Goal: Task Accomplishment & Management: Use online tool/utility

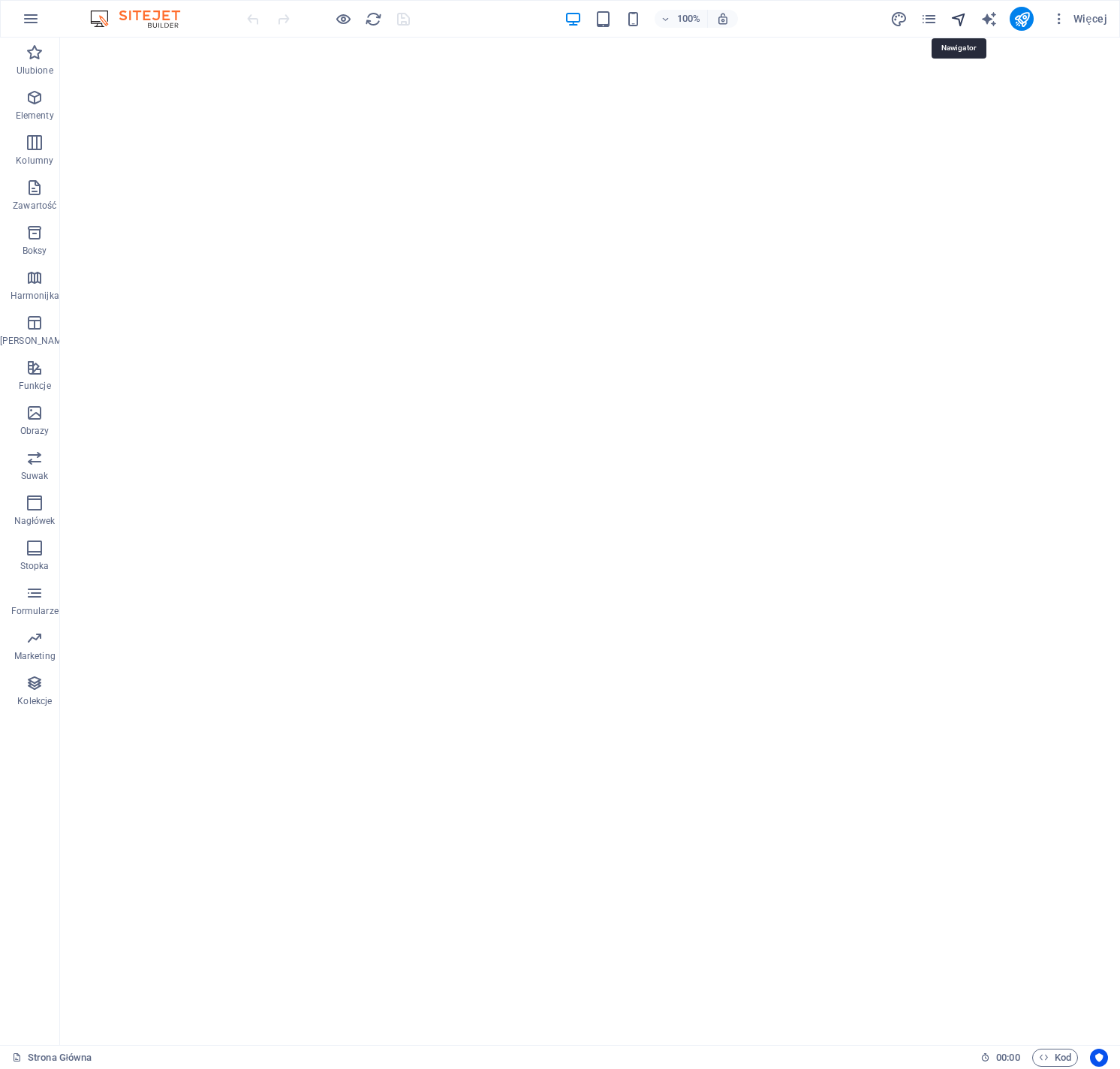
click at [957, 22] on icon "navigator" at bounding box center [959, 20] width 18 height 18
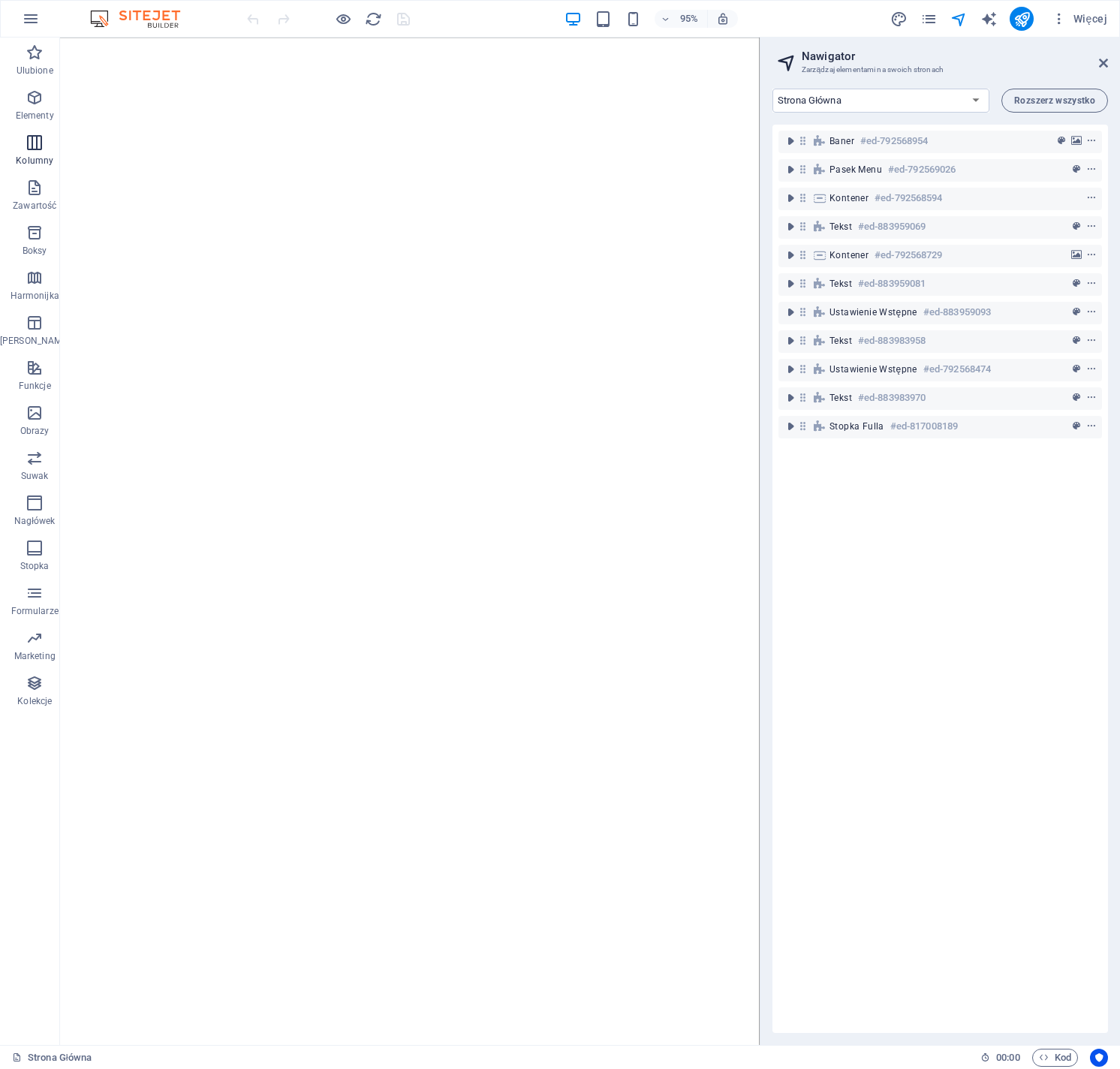
click at [34, 145] on icon "button" at bounding box center [34, 142] width 18 height 18
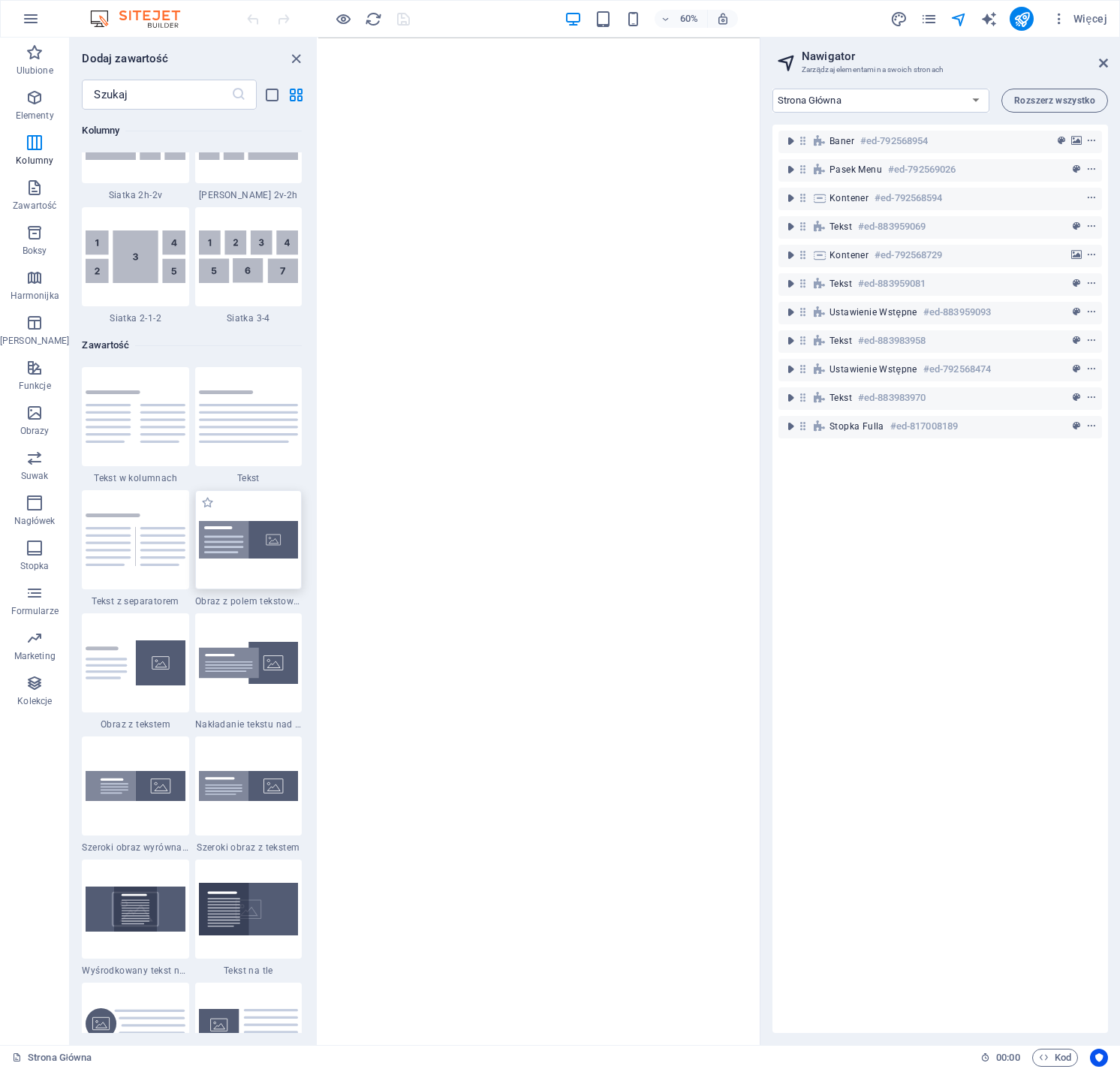
scroll to position [2421, 0]
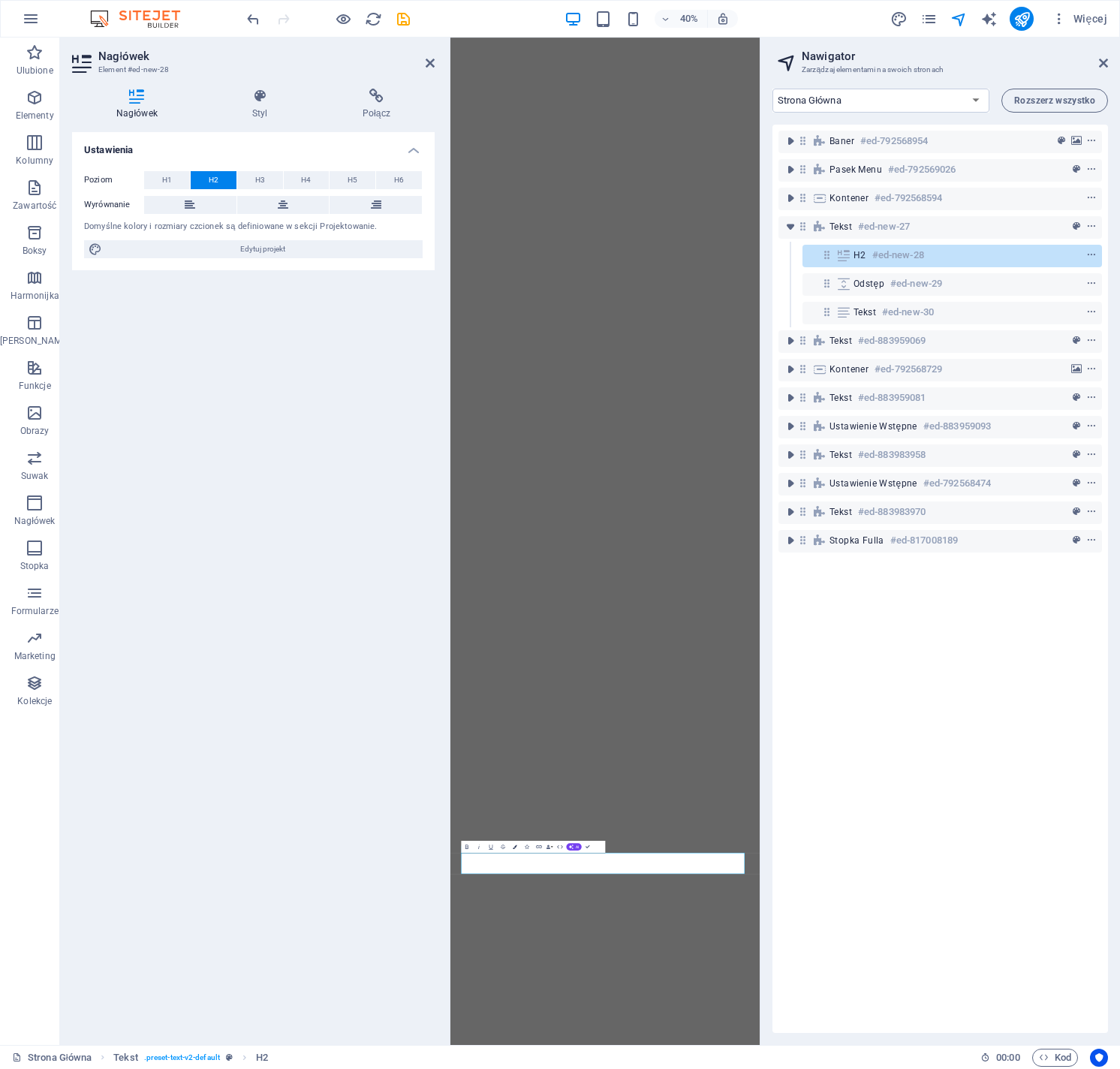
click at [516, 850] on button "Colors" at bounding box center [515, 847] width 12 height 12
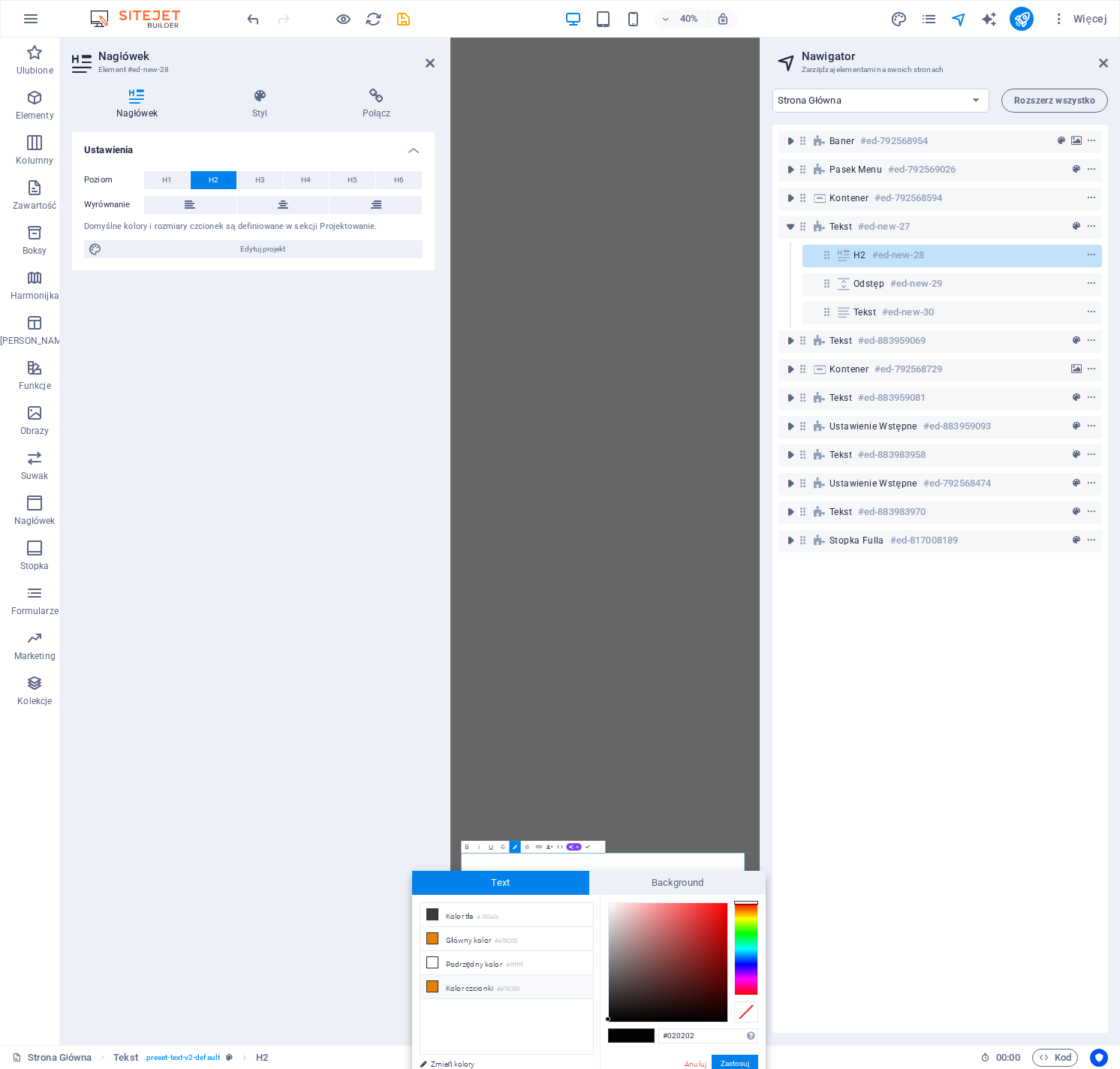
click at [516, 980] on li "Kolor czcionki #e78200" at bounding box center [506, 987] width 173 height 24
type input "#e78200"
click at [730, 1061] on button "Zastosuj" at bounding box center [736, 1063] width 47 height 18
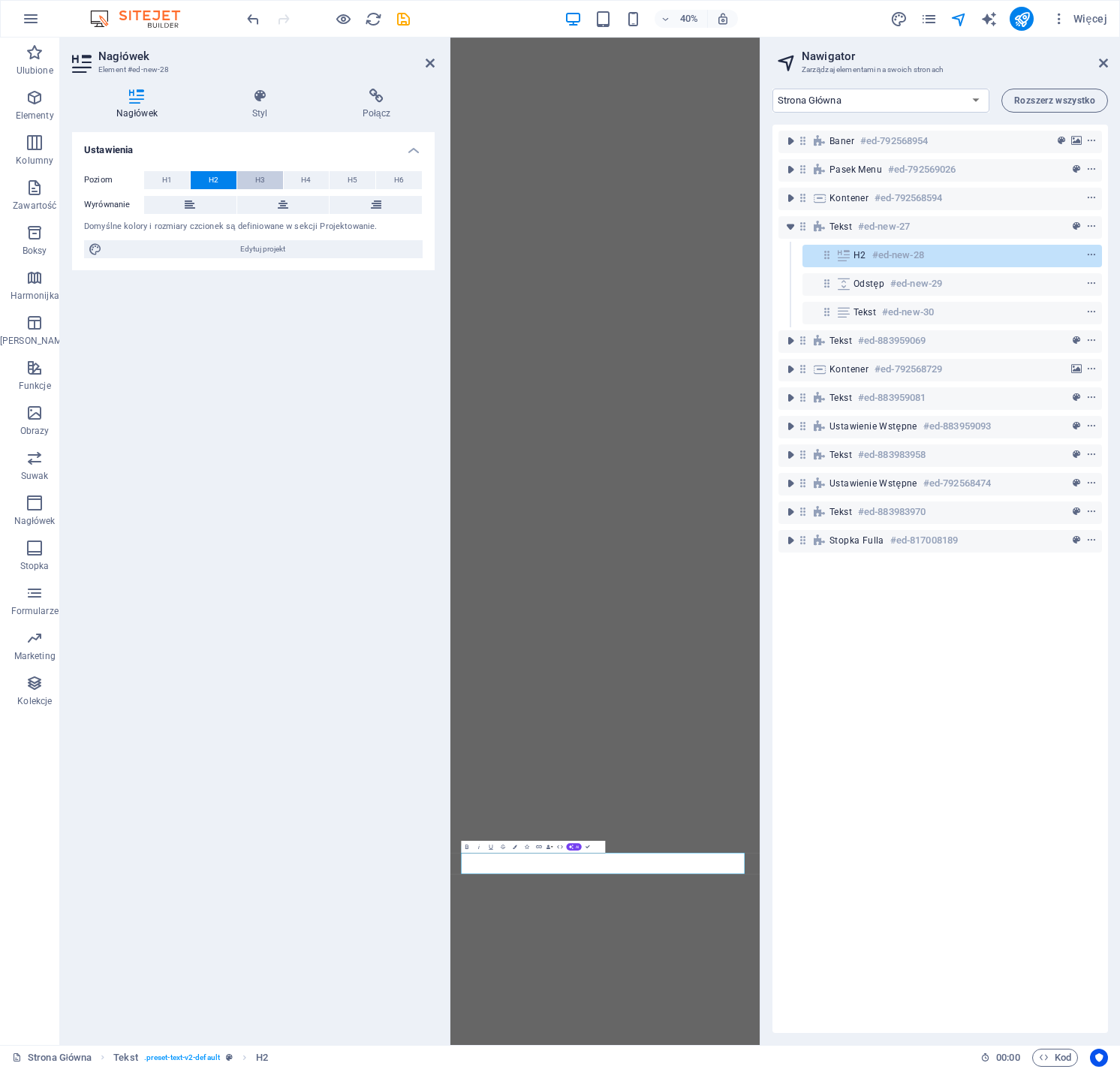
click at [262, 181] on span "H3" at bounding box center [260, 180] width 10 height 18
click at [300, 182] on button "H4" at bounding box center [306, 180] width 46 height 18
click at [262, 181] on span "H3" at bounding box center [260, 180] width 10 height 18
click at [278, 205] on icon at bounding box center [283, 205] width 11 height 18
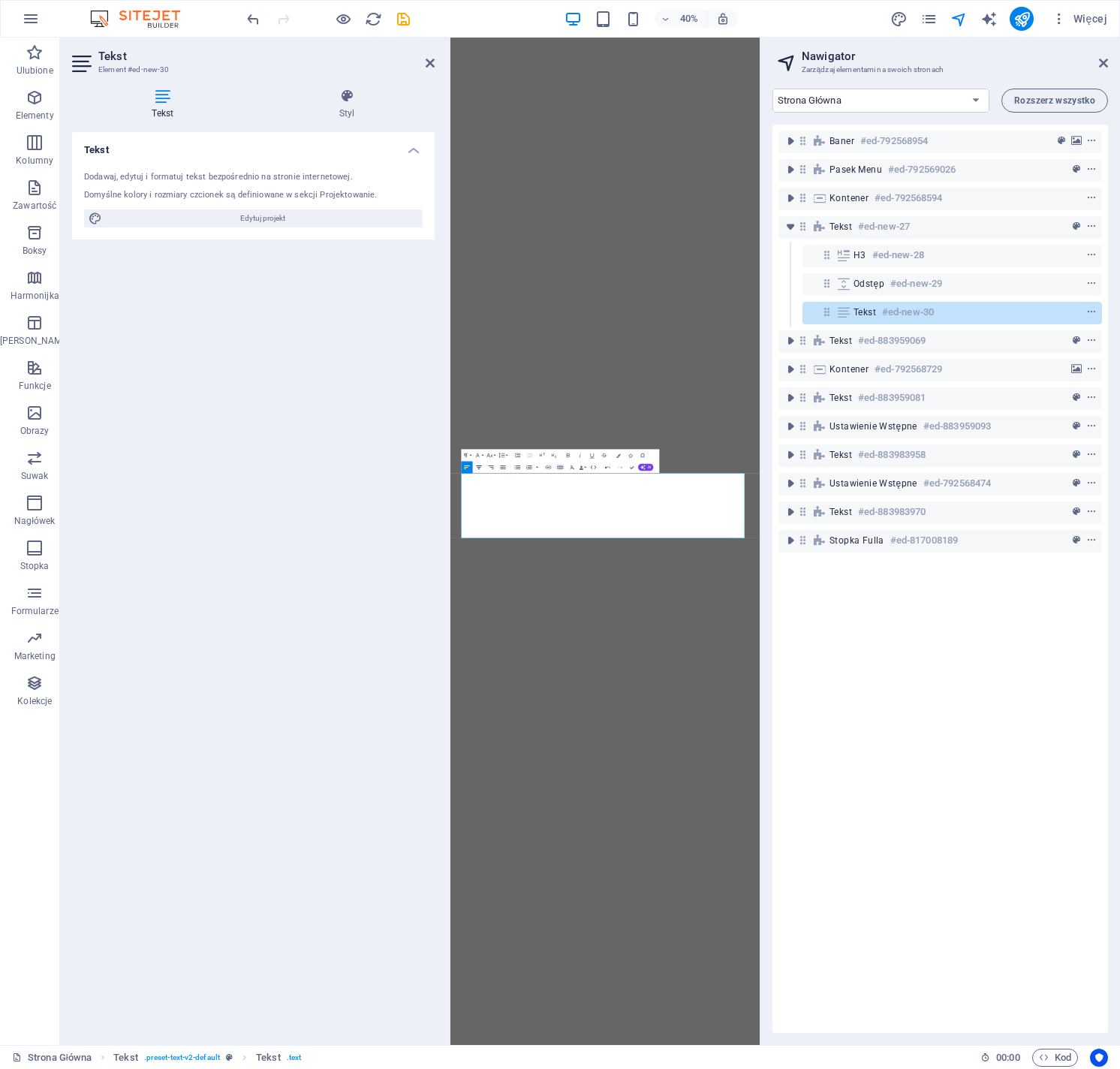
click at [483, 470] on button "Align Center" at bounding box center [479, 467] width 12 height 12
click at [620, 455] on icon "button" at bounding box center [619, 455] width 5 height 5
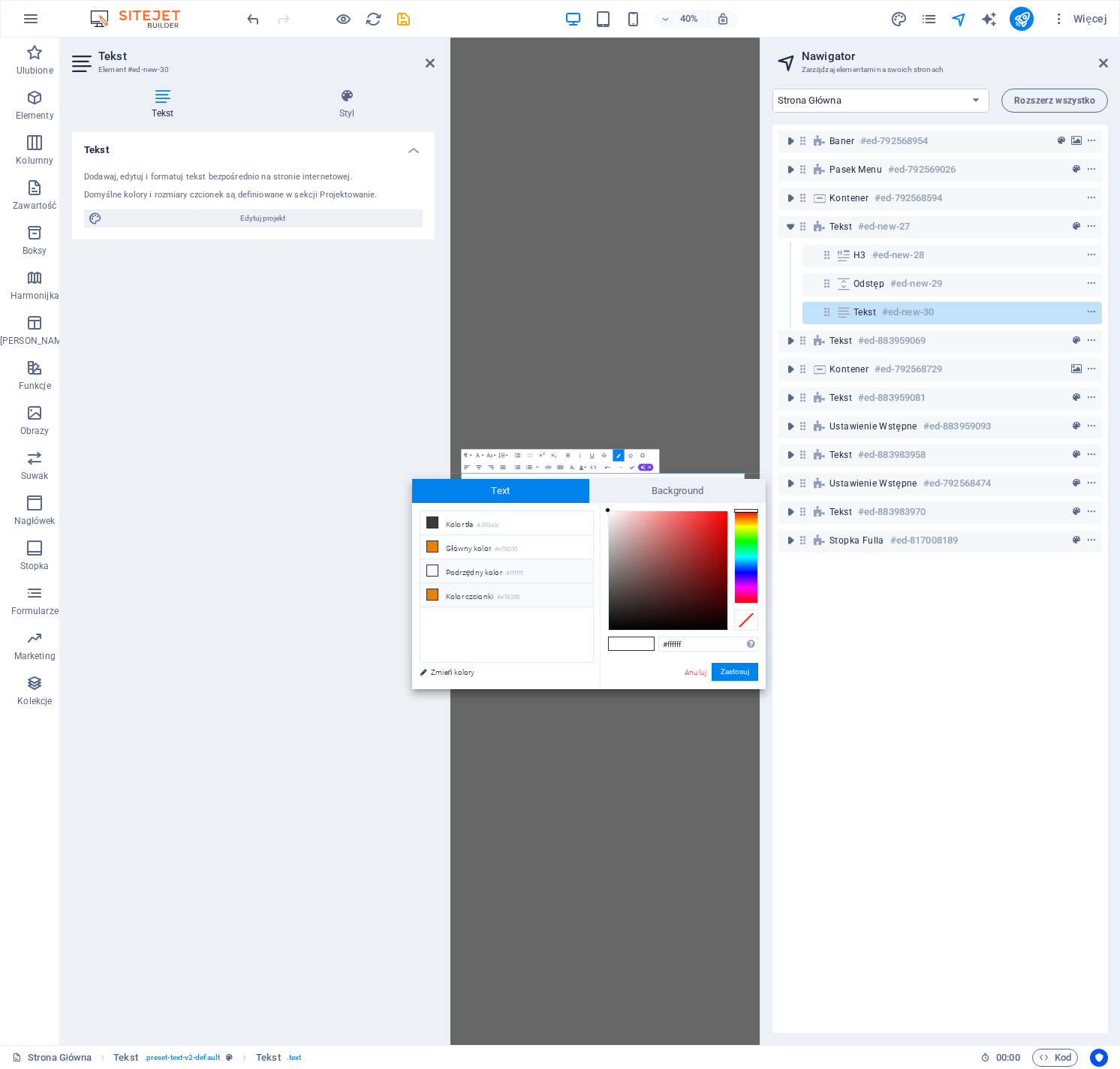
click at [526, 591] on li "Kolor czcionki #e78200" at bounding box center [506, 595] width 173 height 24
click at [729, 676] on button "Zastosuj" at bounding box center [736, 672] width 47 height 18
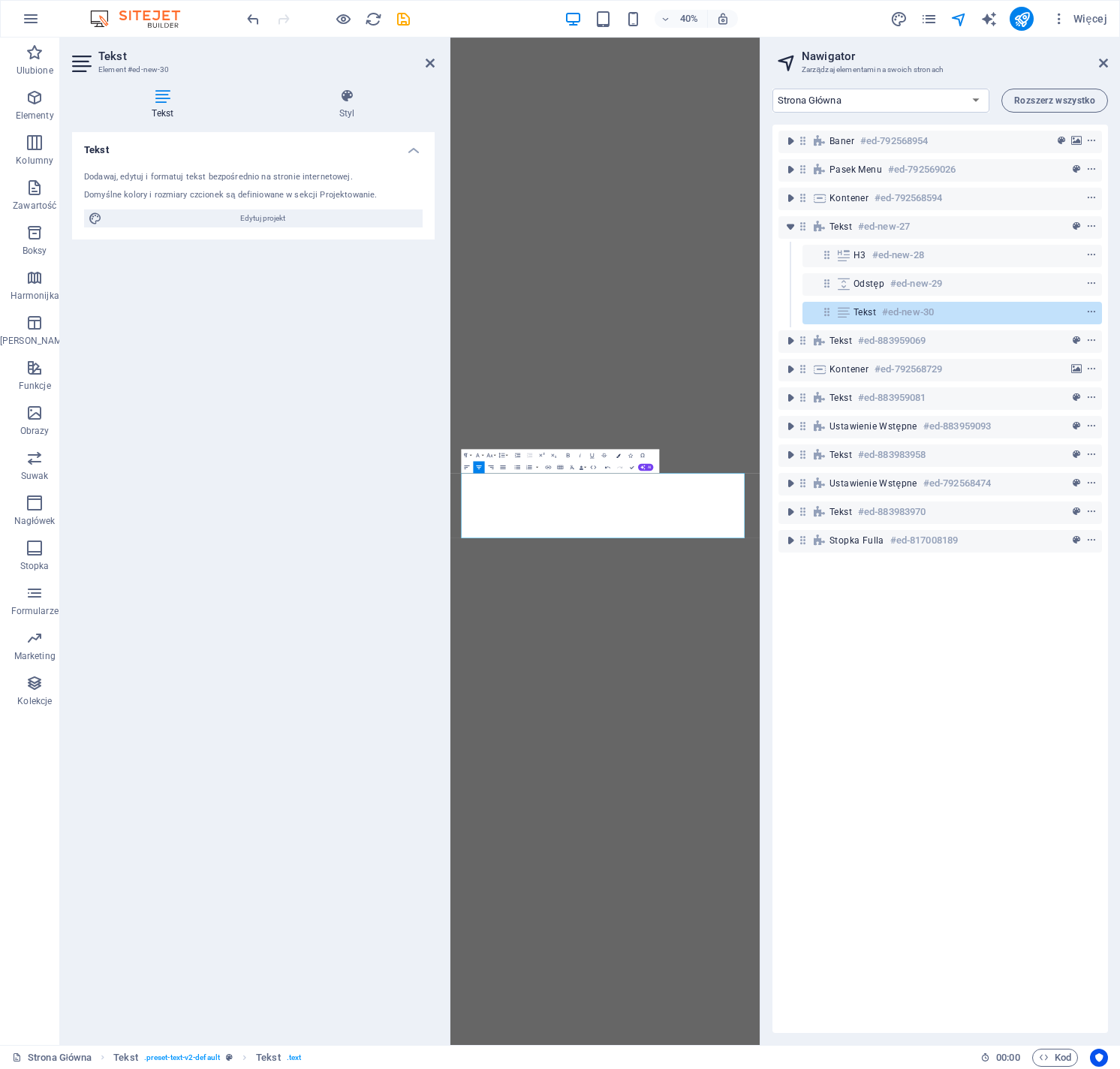
click at [619, 455] on icon "button" at bounding box center [619, 455] width 5 height 5
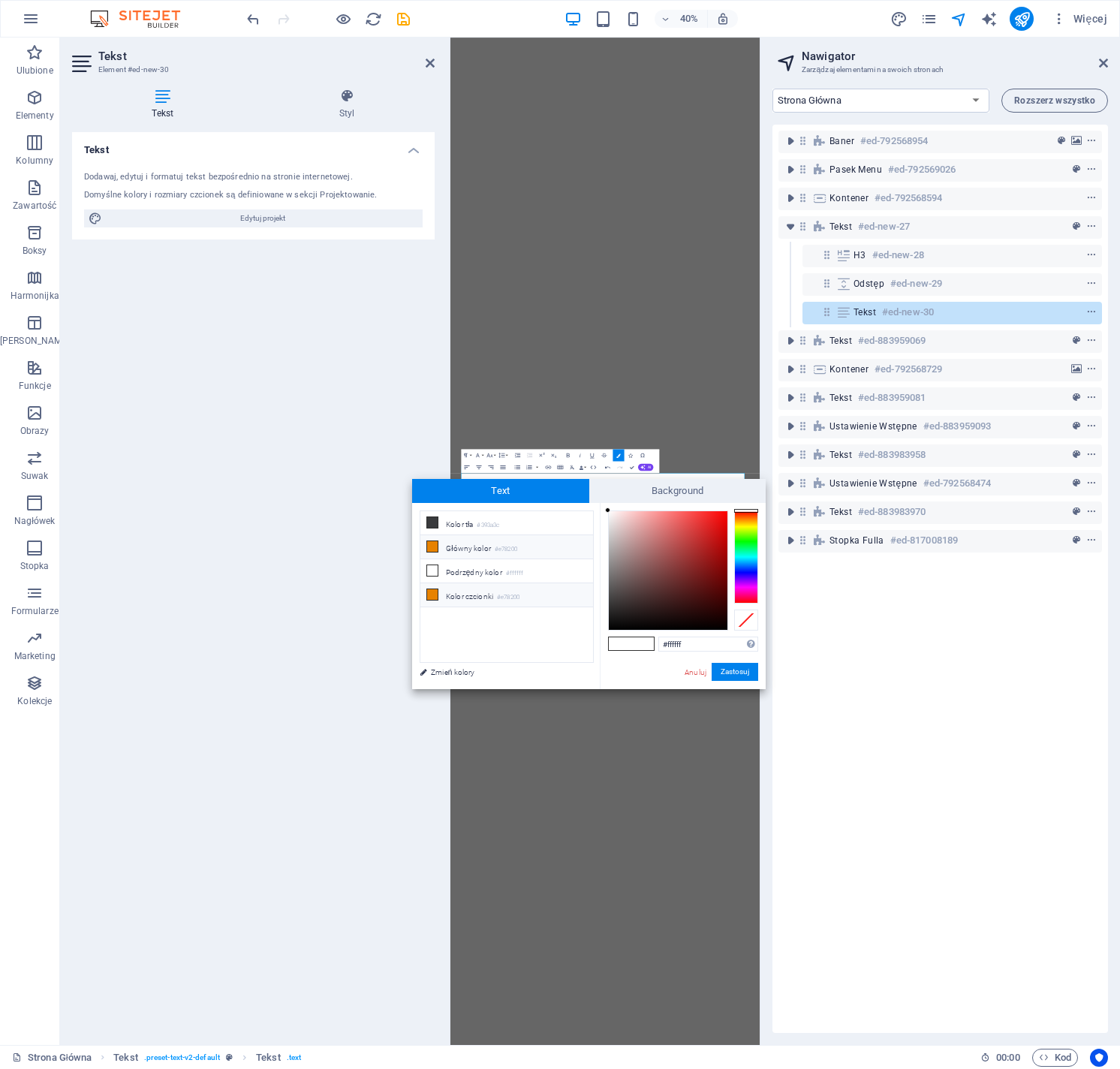
click at [477, 604] on li "Kolor czcionki #e78200" at bounding box center [506, 595] width 173 height 24
click at [732, 668] on button "Zastosuj" at bounding box center [736, 672] width 47 height 18
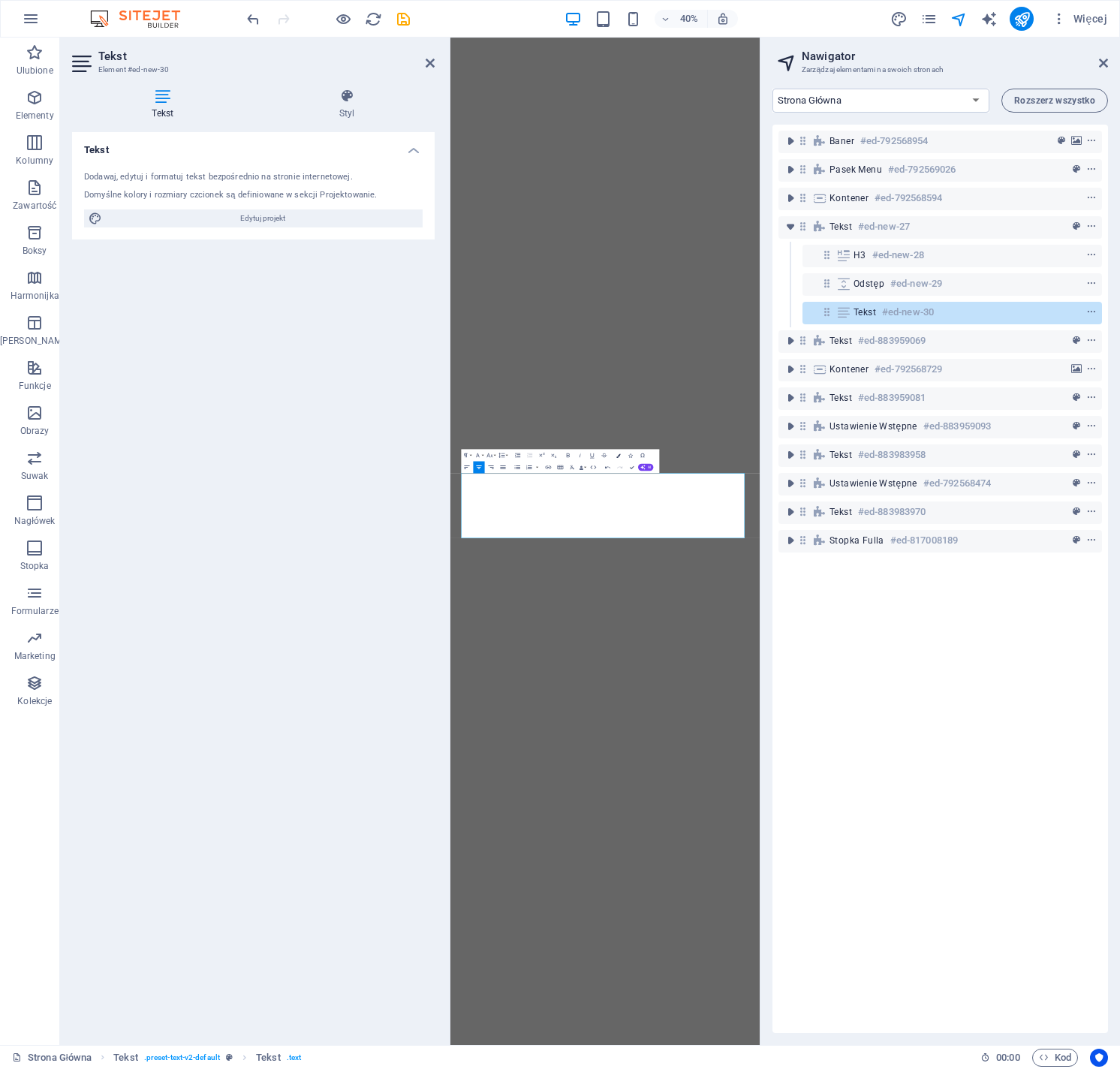
click at [620, 455] on icon "button" at bounding box center [619, 455] width 5 height 5
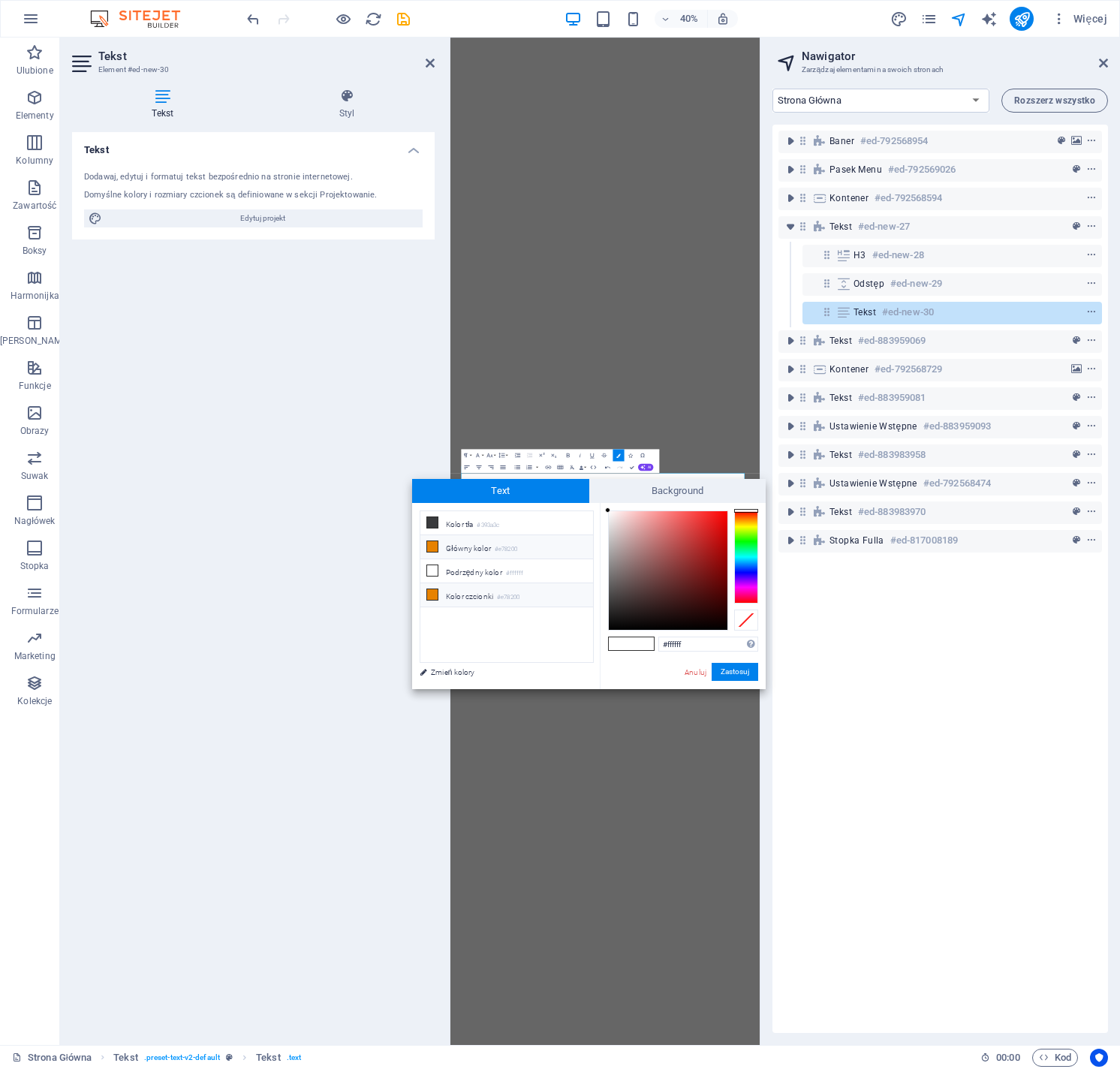
click at [510, 595] on small "#e78200" at bounding box center [508, 597] width 22 height 11
click at [735, 673] on button "Zastosuj" at bounding box center [736, 672] width 47 height 18
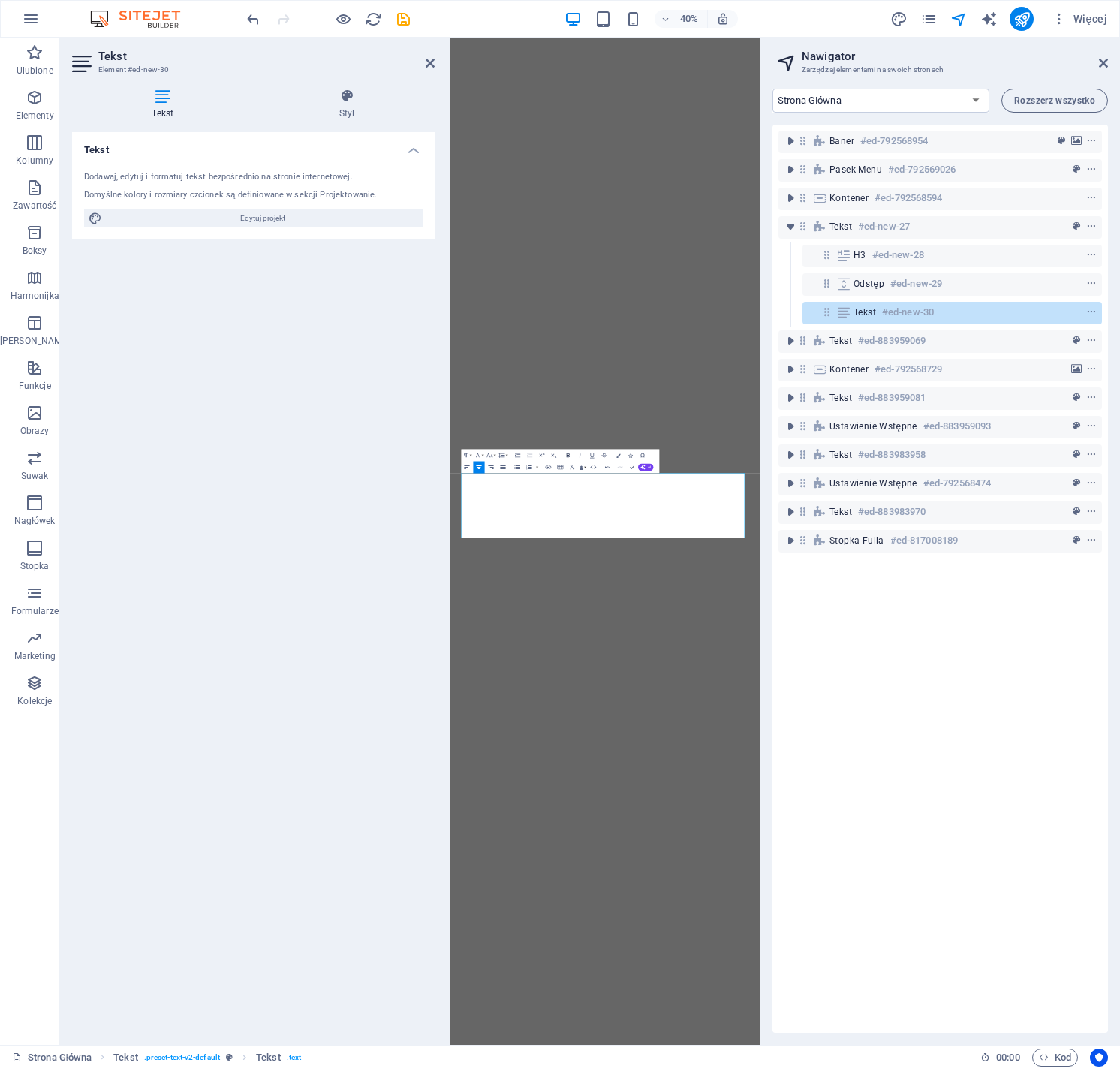
click at [569, 452] on icon "button" at bounding box center [569, 455] width 8 height 8
click at [620, 453] on icon "button" at bounding box center [619, 455] width 5 height 5
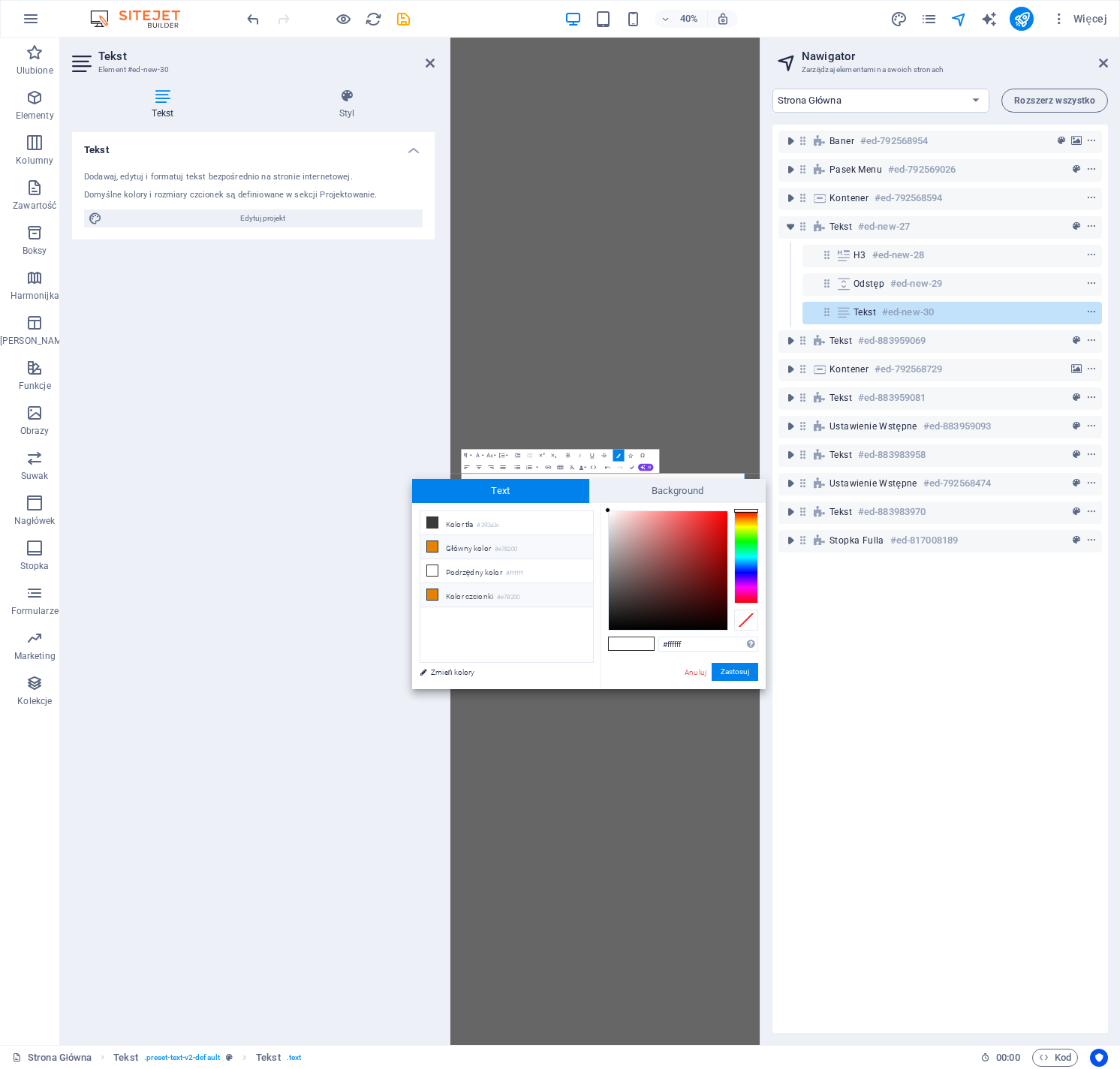
click at [481, 596] on li "Kolor czcionki #e78200" at bounding box center [506, 595] width 173 height 24
click at [740, 670] on button "Zastosuj" at bounding box center [736, 672] width 47 height 18
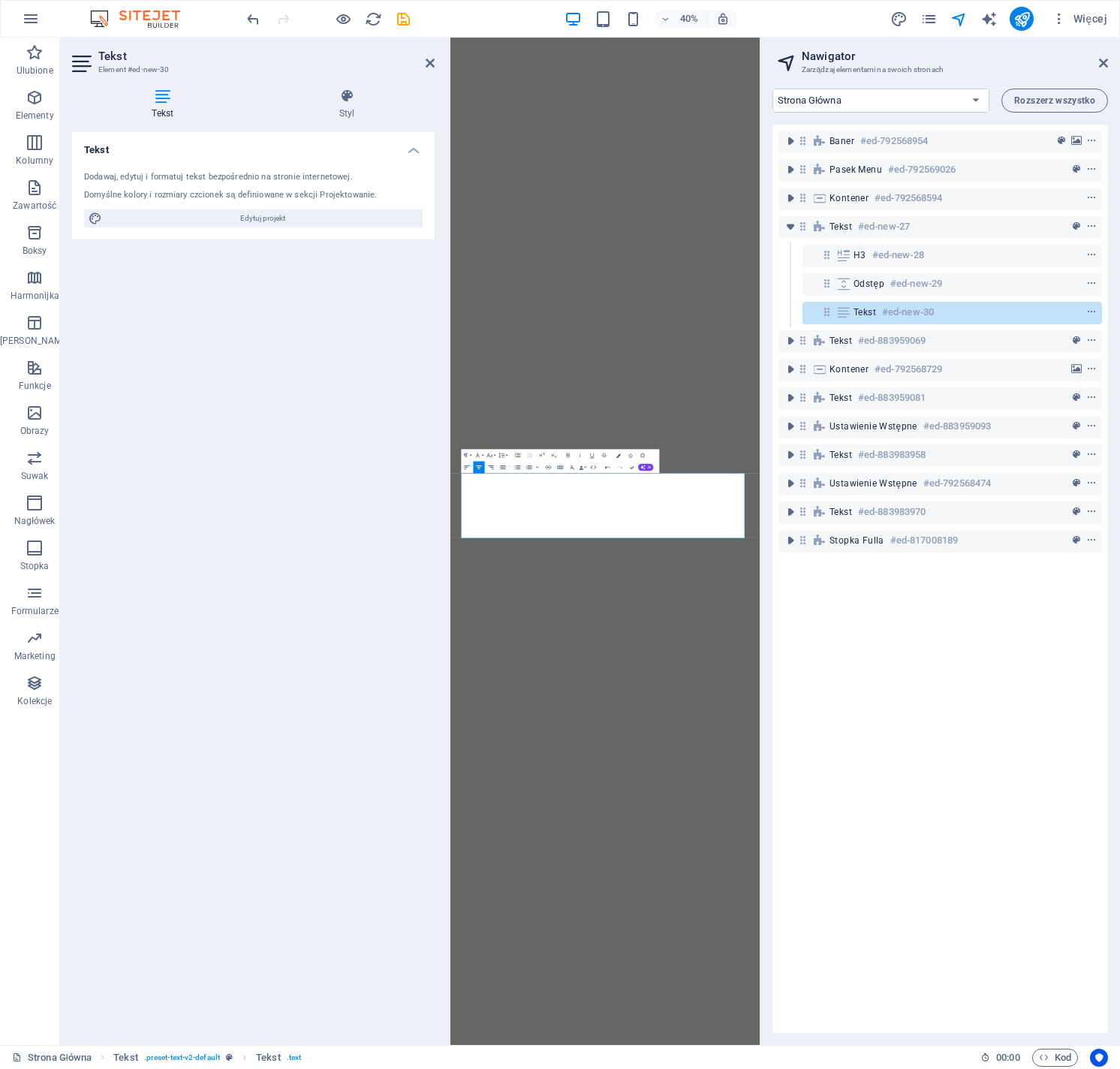
click at [618, 455] on icon "button" at bounding box center [619, 455] width 5 height 5
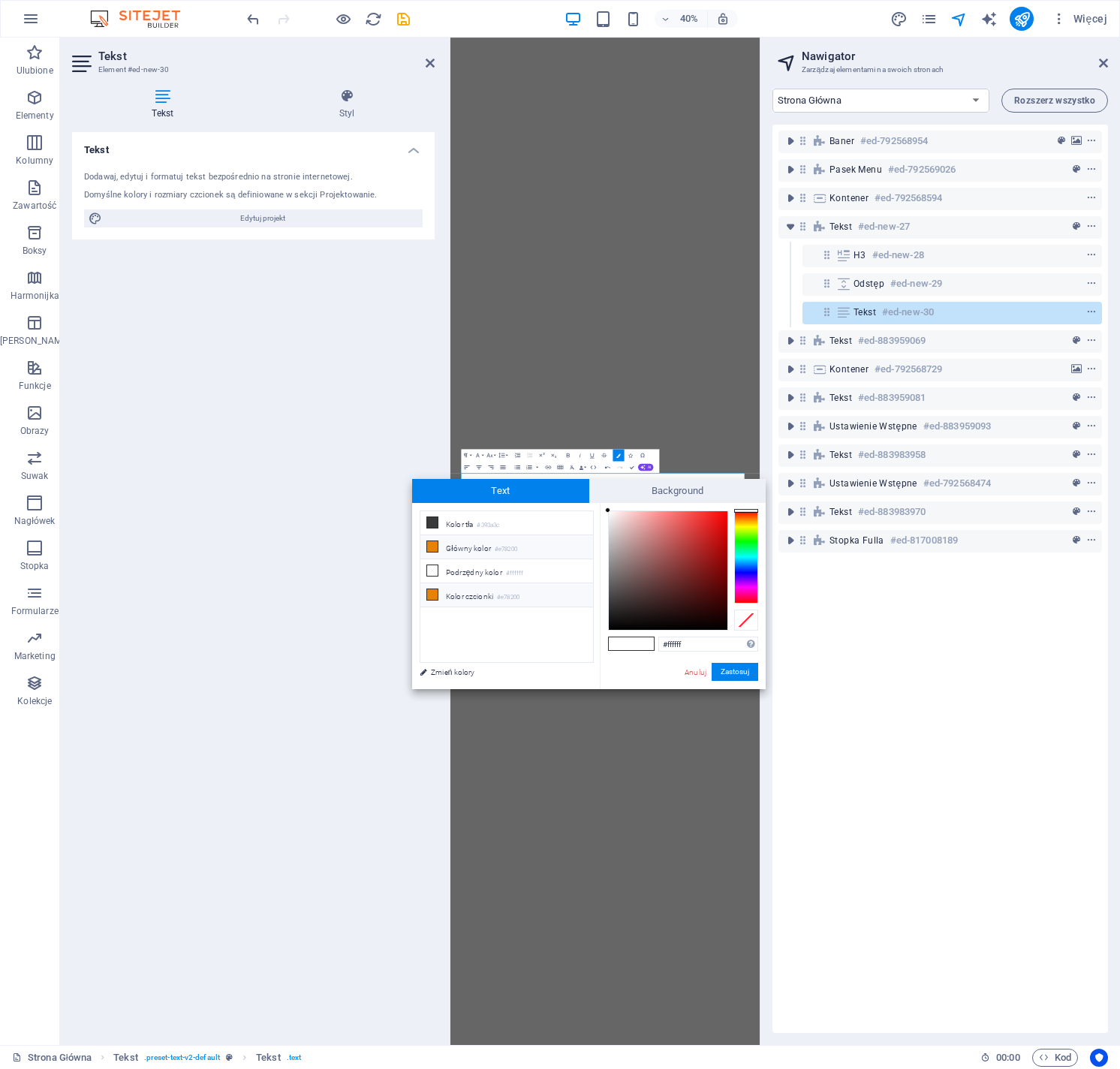
click at [500, 592] on small "#e78200" at bounding box center [508, 597] width 22 height 11
click at [737, 670] on button "Zastosuj" at bounding box center [736, 672] width 47 height 18
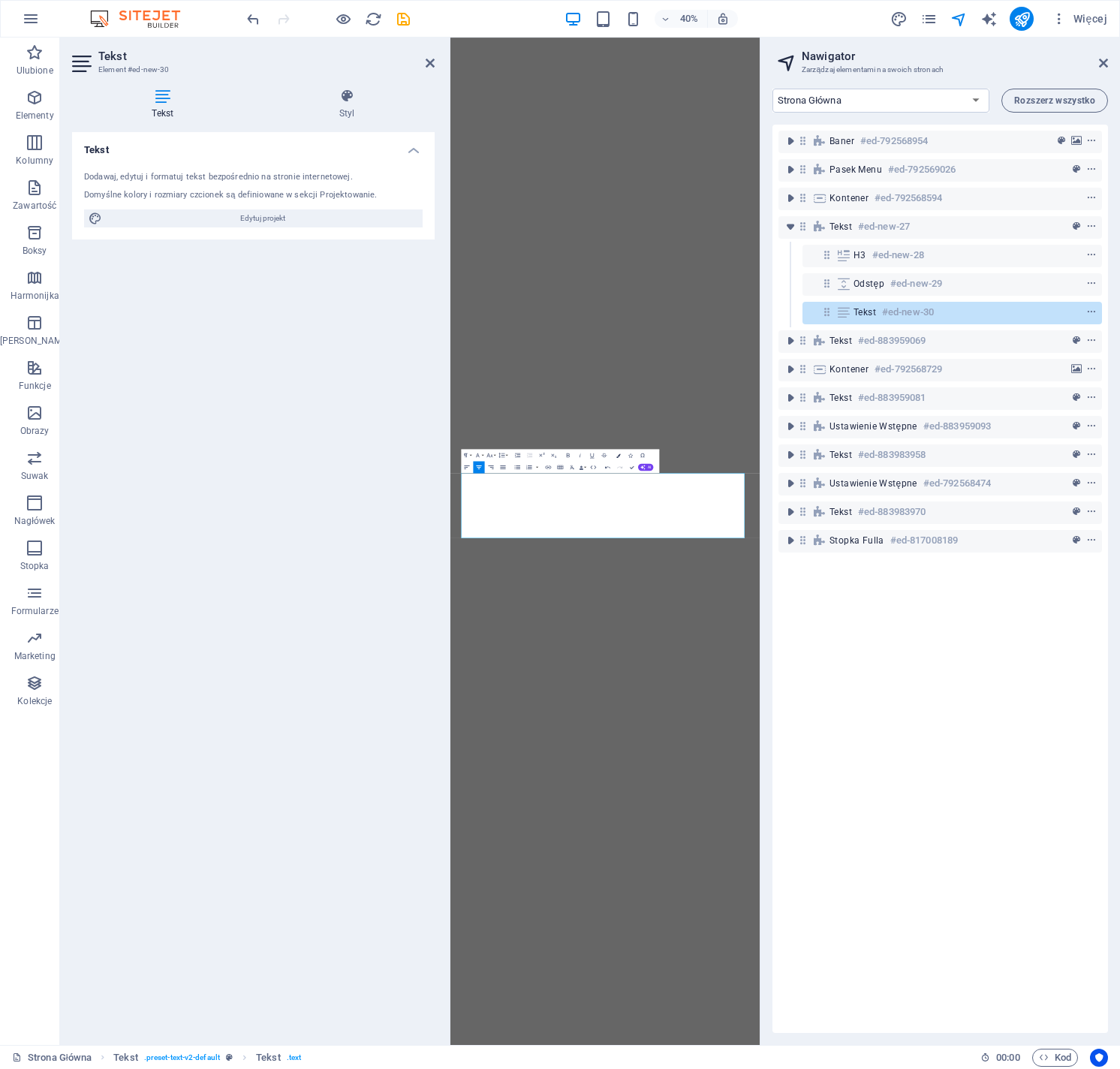
click at [620, 455] on icon "button" at bounding box center [619, 455] width 5 height 5
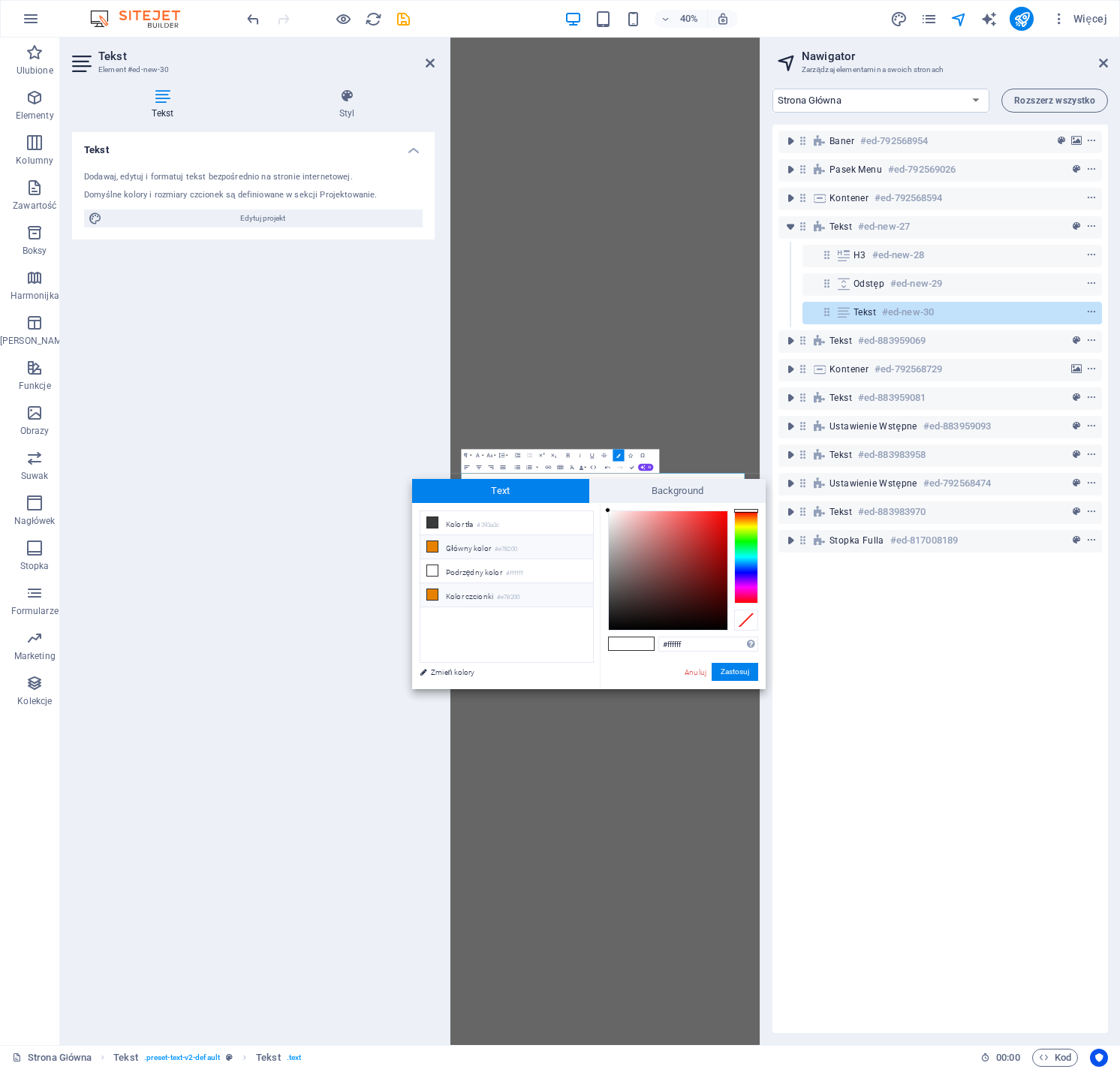
click at [501, 598] on small "#e78200" at bounding box center [508, 597] width 22 height 11
click at [732, 668] on button "Zastosuj" at bounding box center [736, 672] width 47 height 18
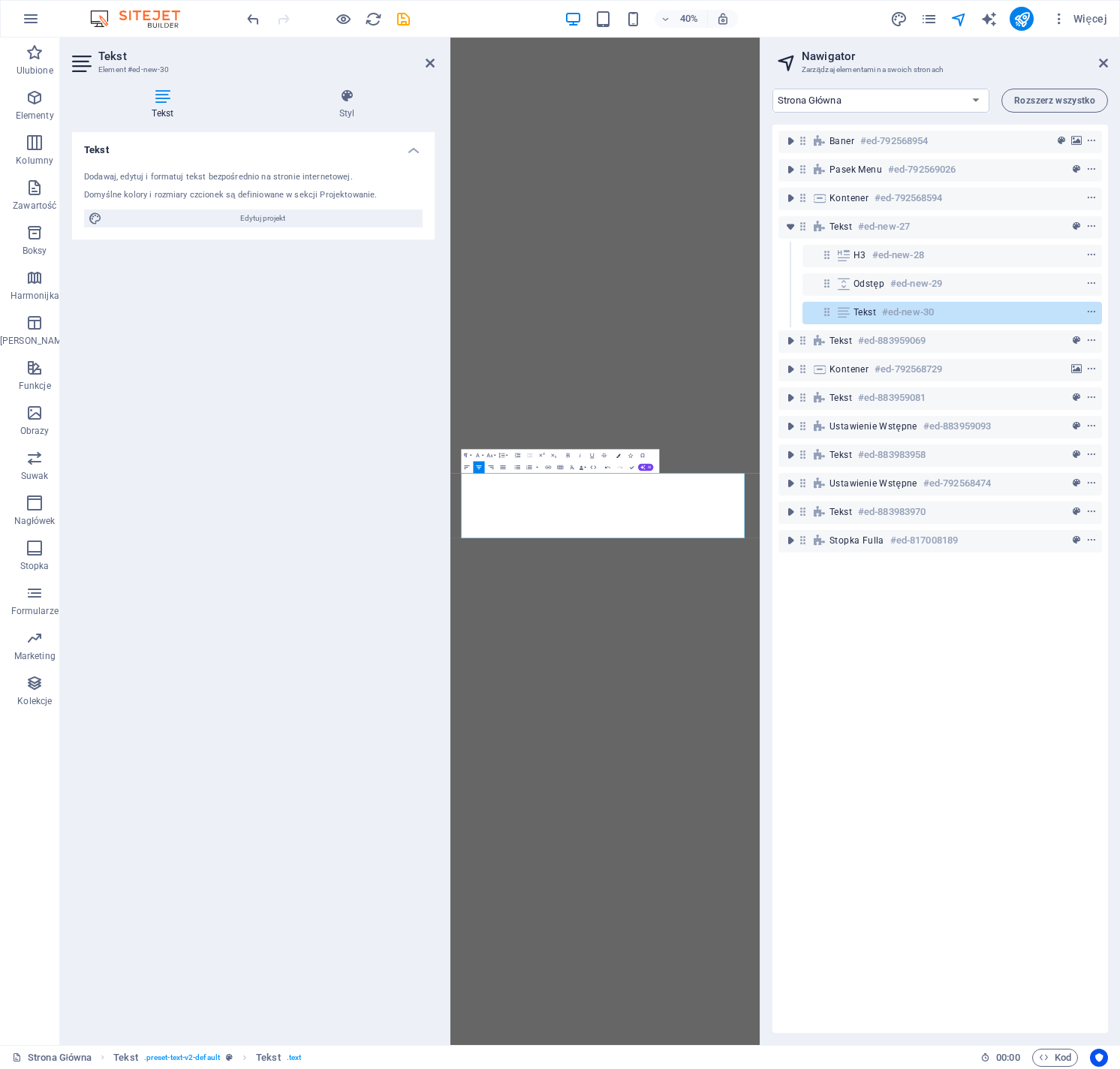
click at [620, 453] on button "Colors" at bounding box center [619, 455] width 12 height 12
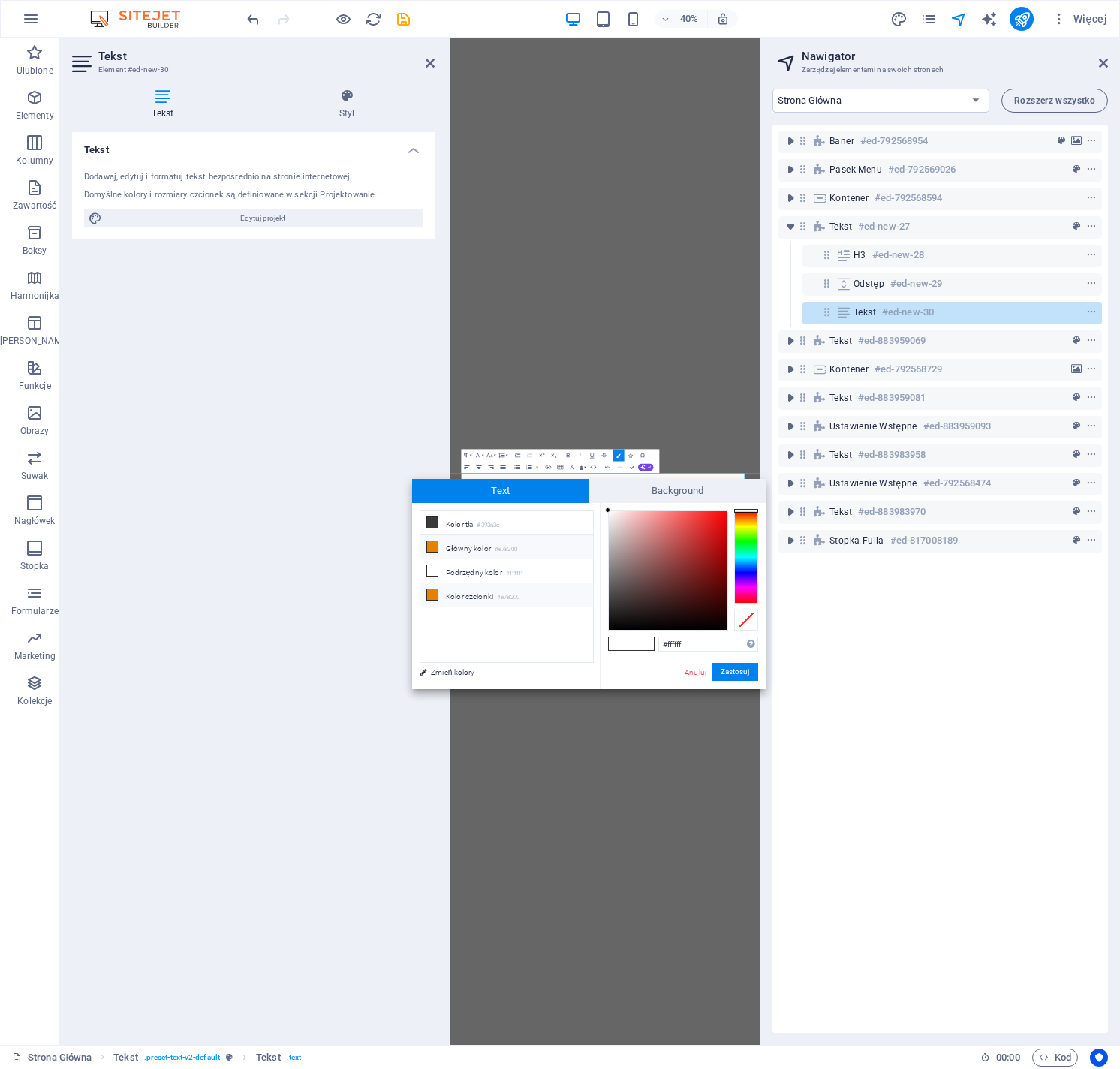
click at [556, 588] on li "Kolor czcionki #e78200" at bounding box center [506, 595] width 173 height 24
click at [742, 675] on button "Zastosuj" at bounding box center [736, 672] width 47 height 18
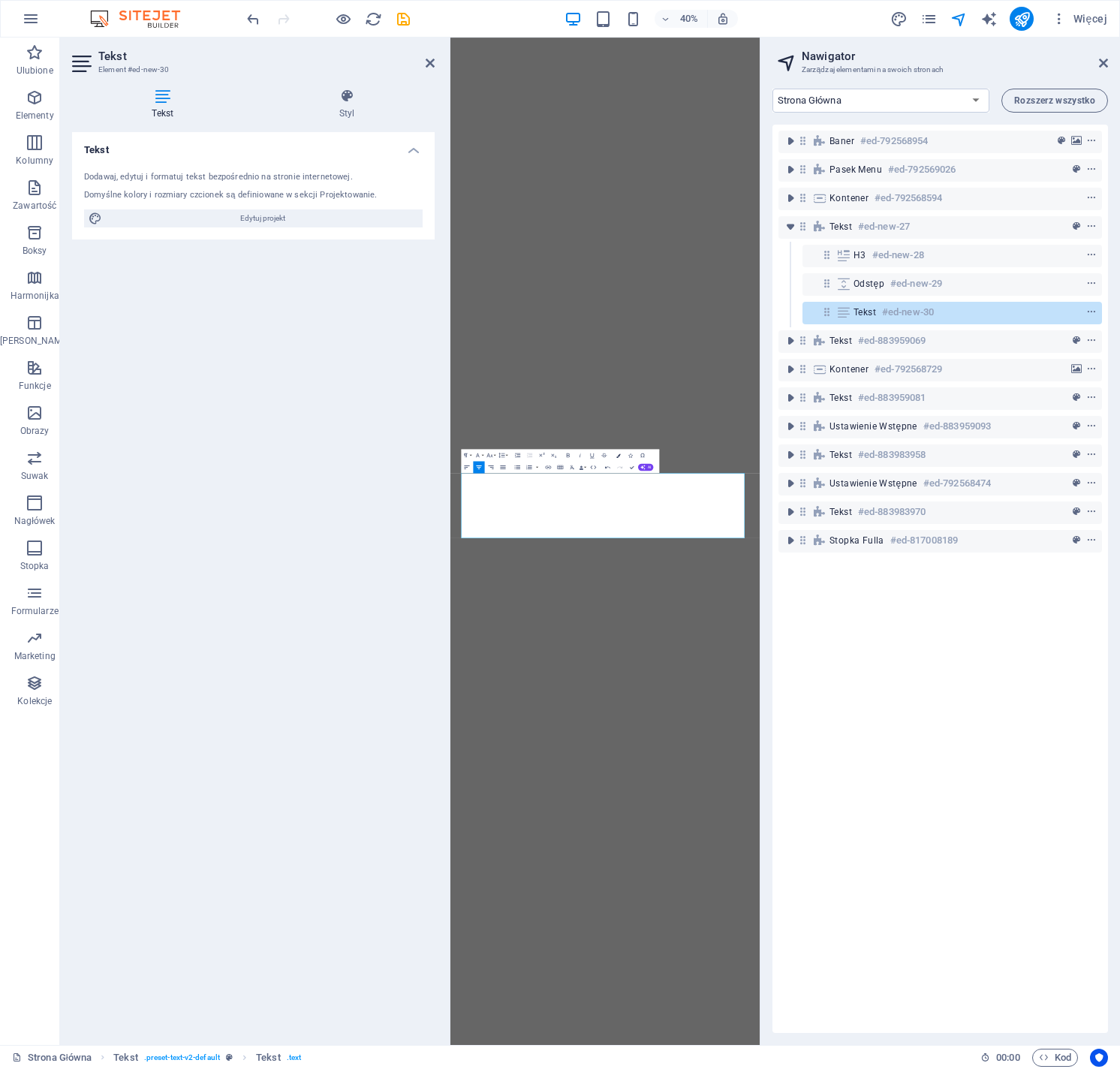
click at [618, 455] on icon "button" at bounding box center [619, 455] width 5 height 5
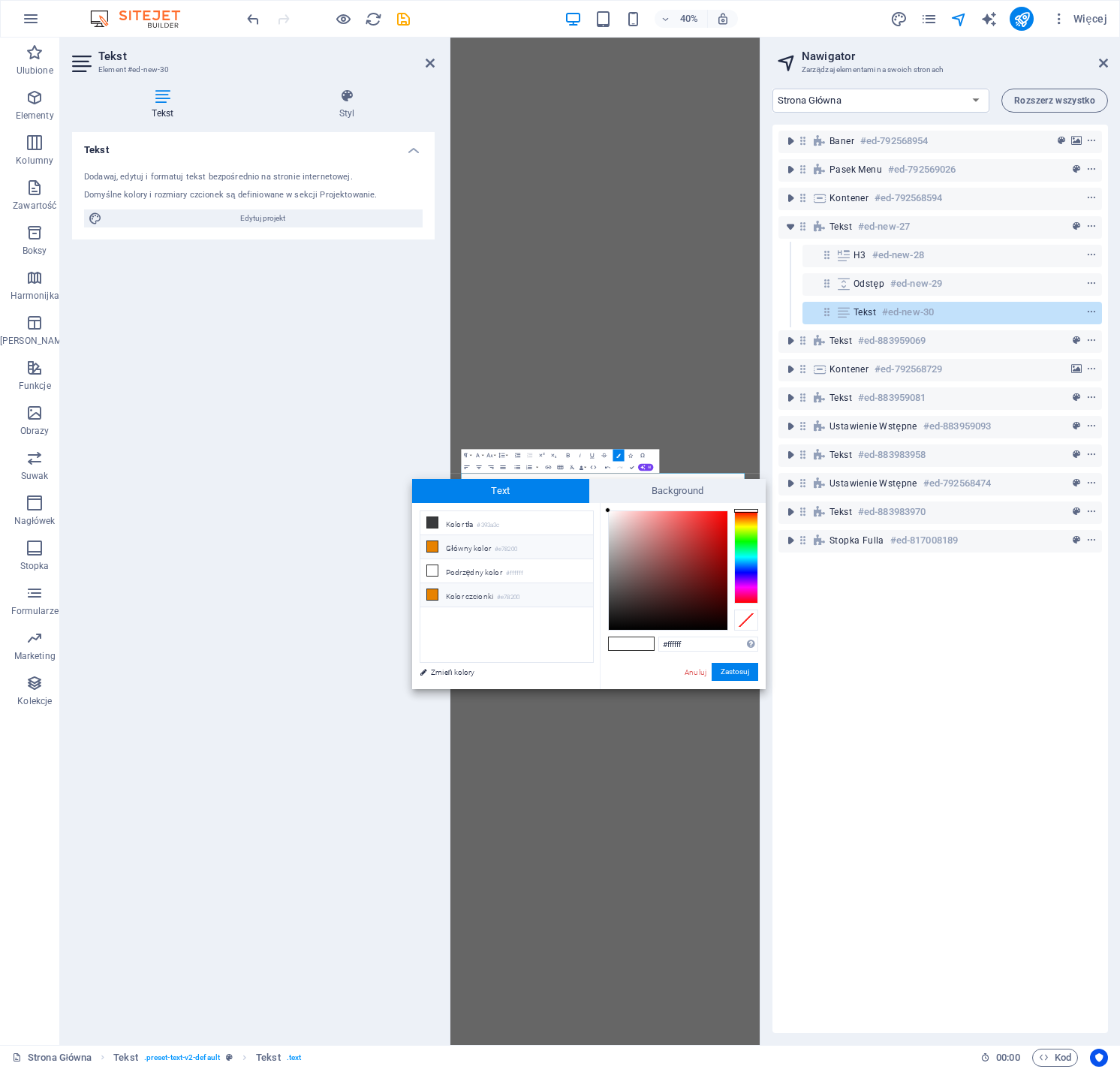
click at [512, 592] on small "#e78200" at bounding box center [508, 597] width 22 height 11
click at [729, 668] on button "Zastosuj" at bounding box center [736, 672] width 47 height 18
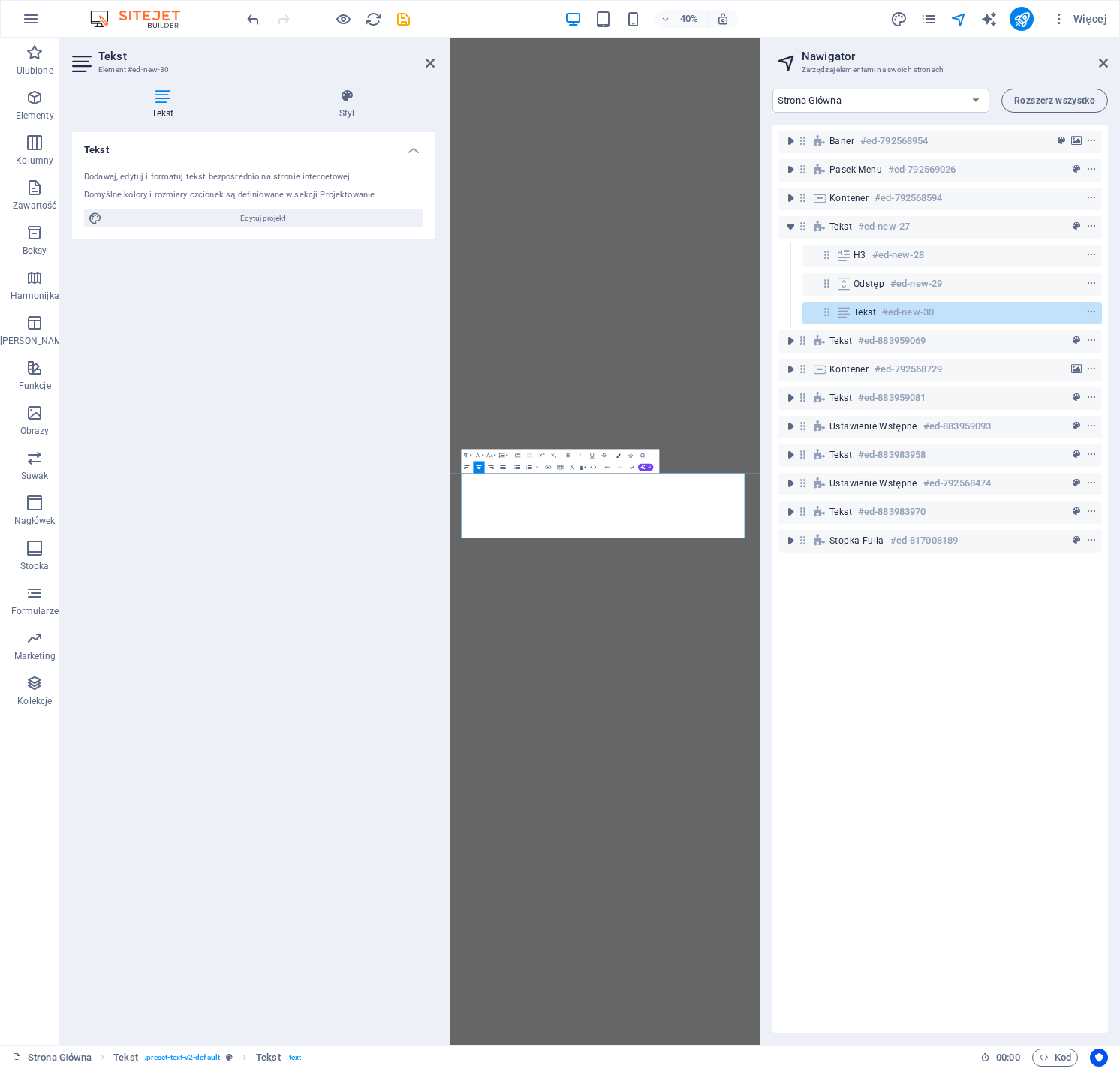
click at [618, 453] on icon "button" at bounding box center [619, 455] width 5 height 5
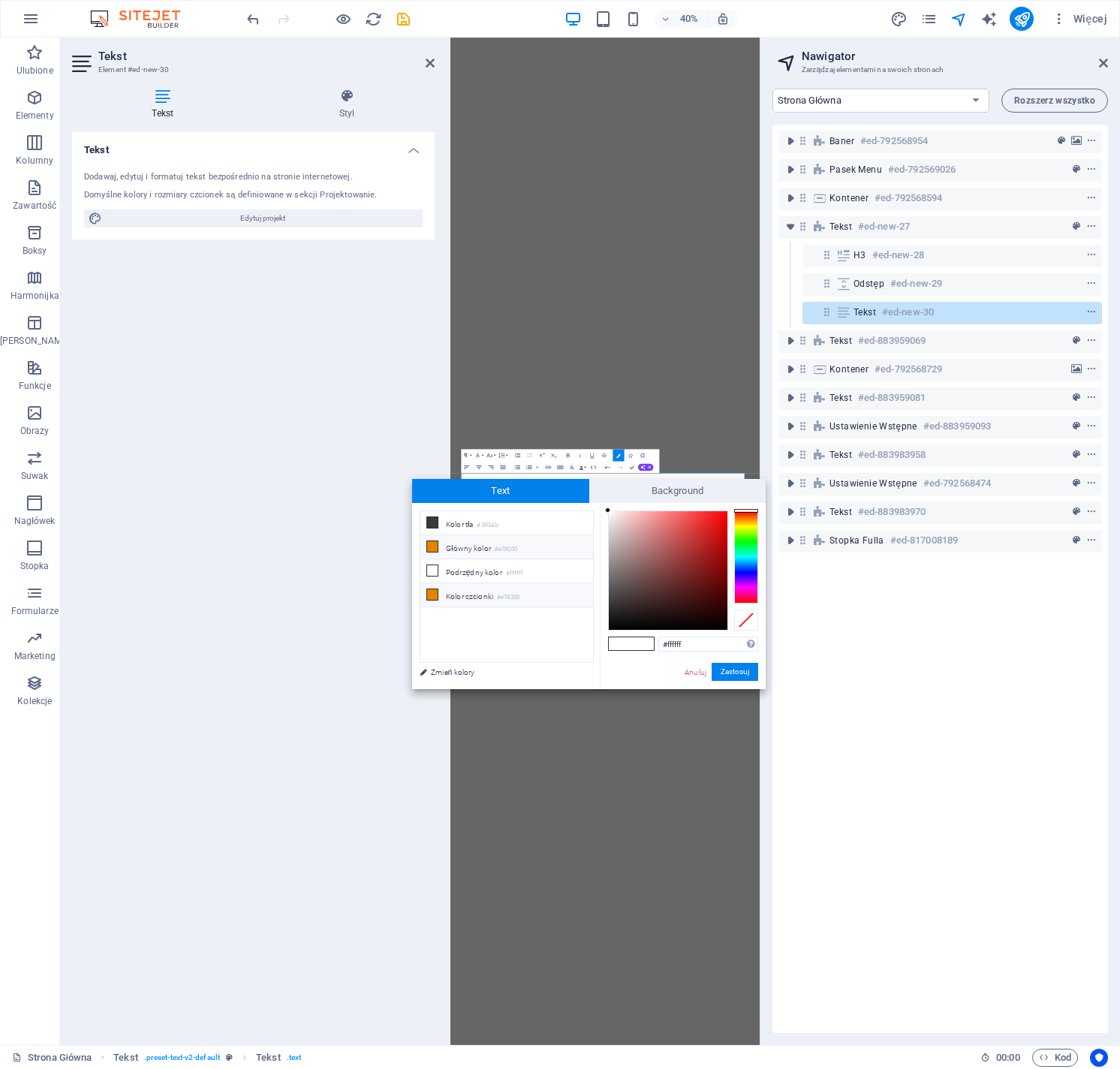
click at [502, 589] on li "Kolor czcionki #e78200" at bounding box center [506, 595] width 173 height 24
type input "#e78200"
click at [729, 670] on button "Zastosuj" at bounding box center [736, 672] width 47 height 18
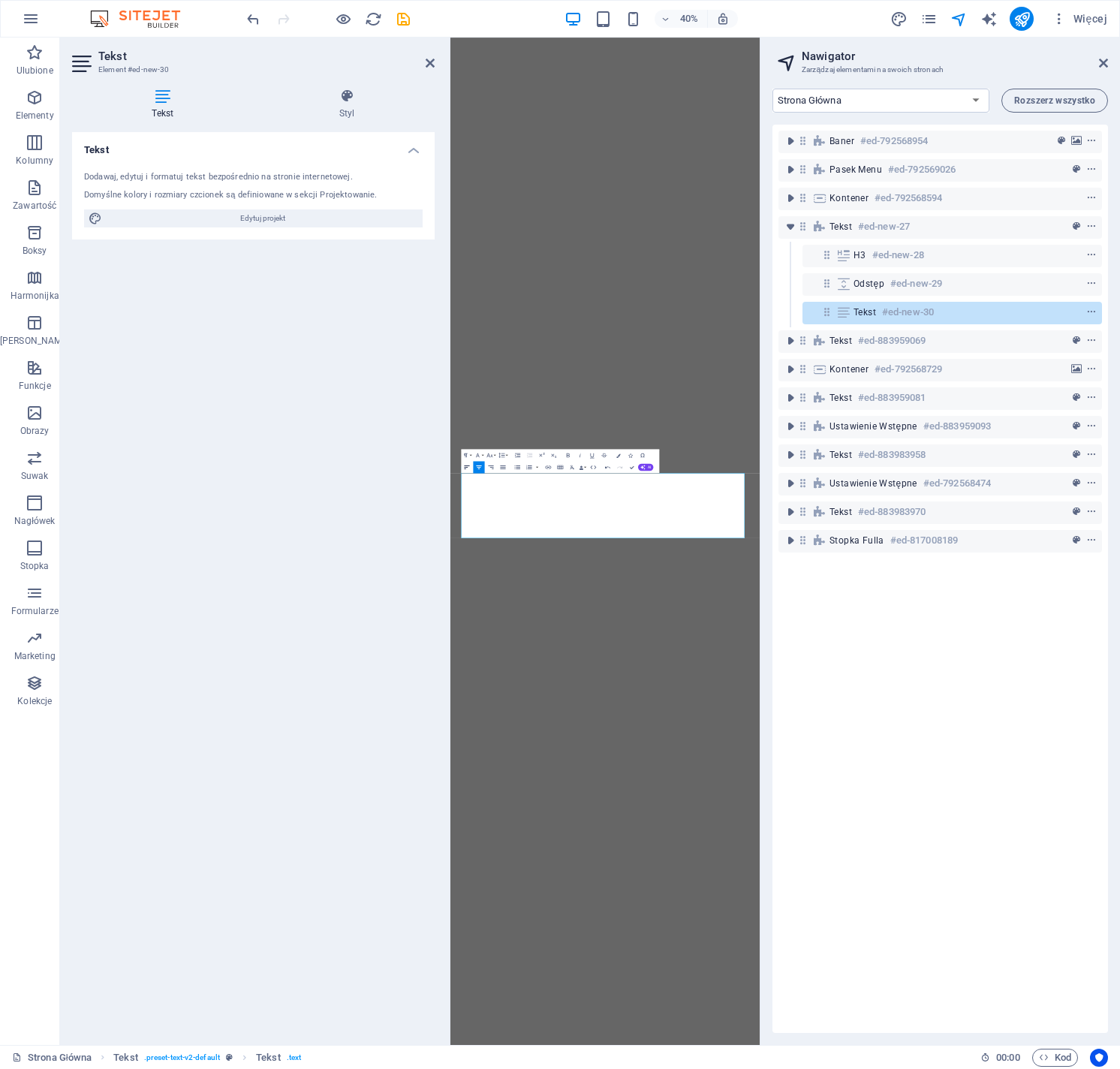
click at [468, 468] on icon "button" at bounding box center [467, 467] width 8 height 8
click at [503, 465] on icon "button" at bounding box center [503, 467] width 8 height 8
click at [464, 468] on icon "button" at bounding box center [467, 467] width 8 height 8
click at [847, 643] on div "Baner #ed-792568954 Pasek menu #ed-792569026 Kontener #ed-792568594 Tekst #ed-n…" at bounding box center [940, 578] width 336 height 908
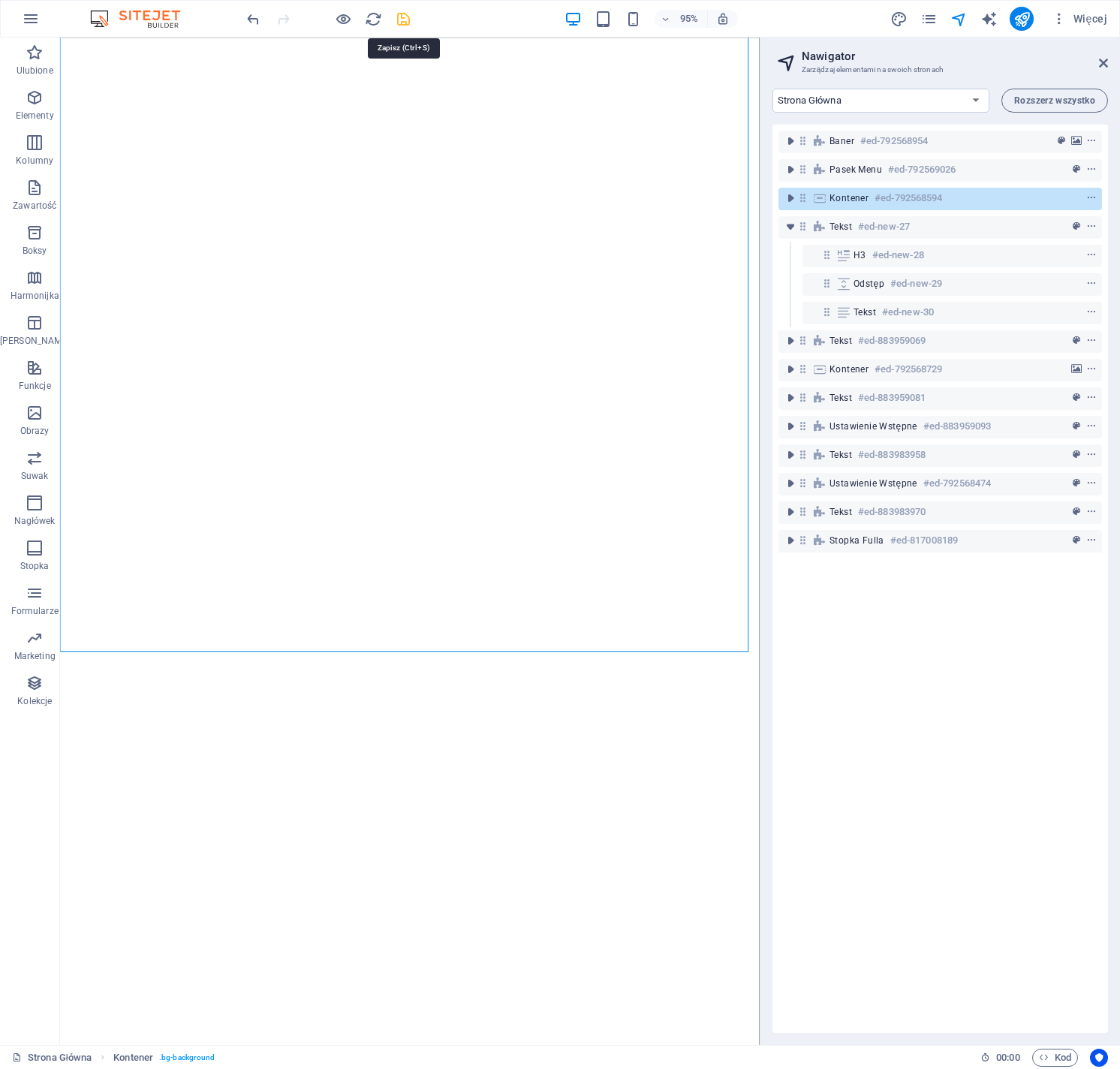
click at [404, 21] on icon "save" at bounding box center [404, 20] width 18 height 18
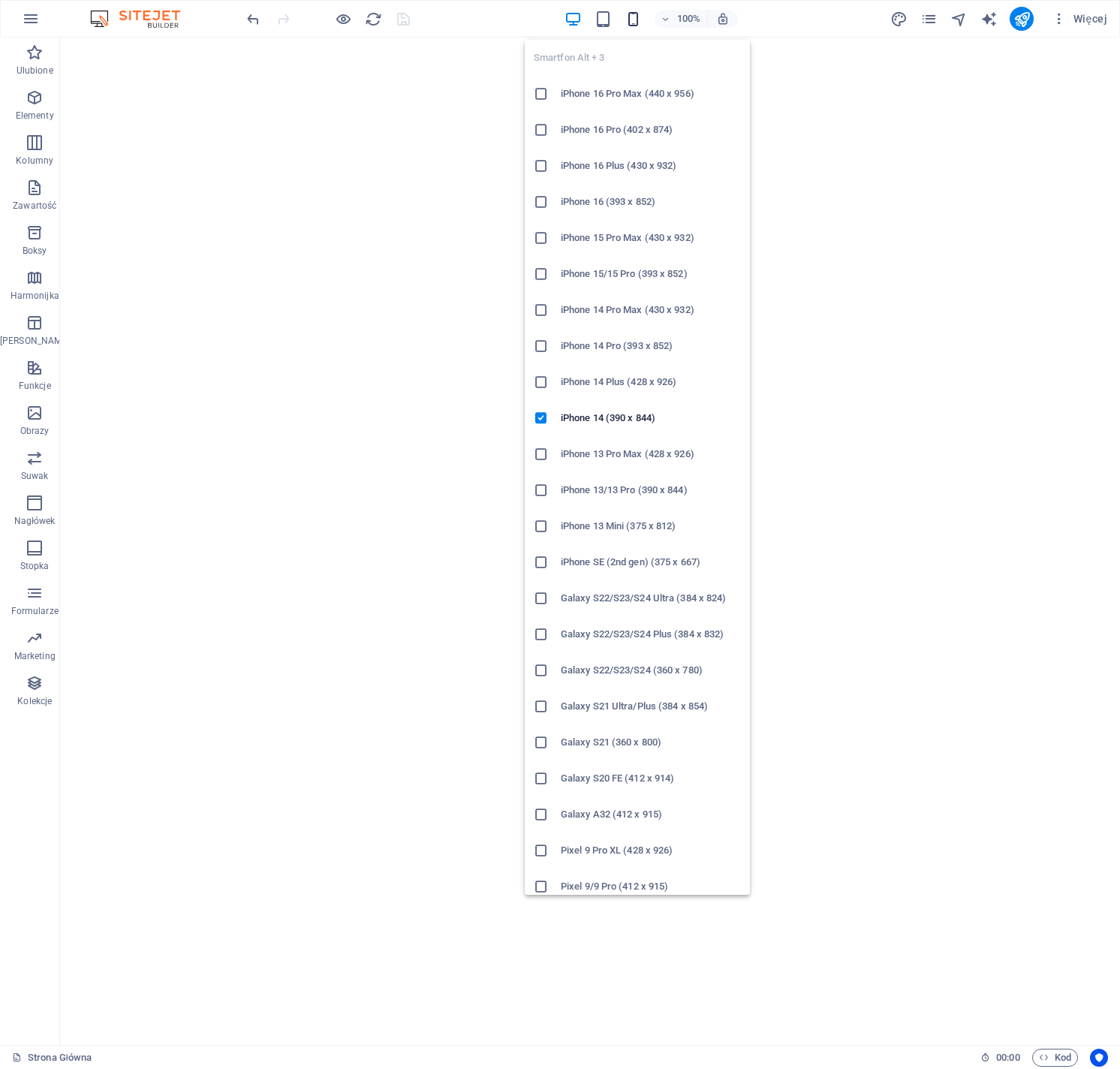
click at [631, 18] on icon "button" at bounding box center [633, 20] width 18 height 18
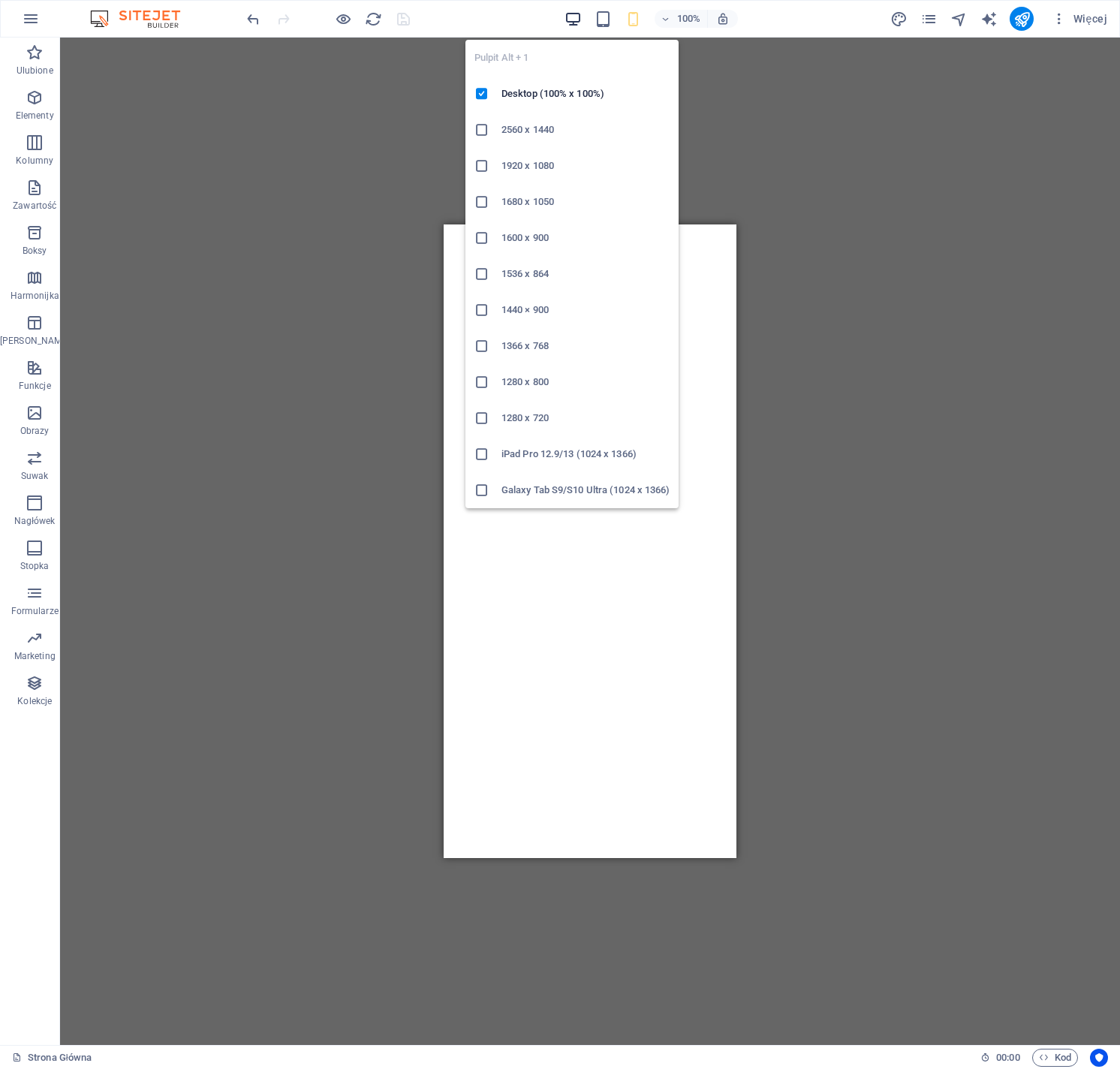
click at [566, 24] on icon "button" at bounding box center [574, 20] width 18 height 18
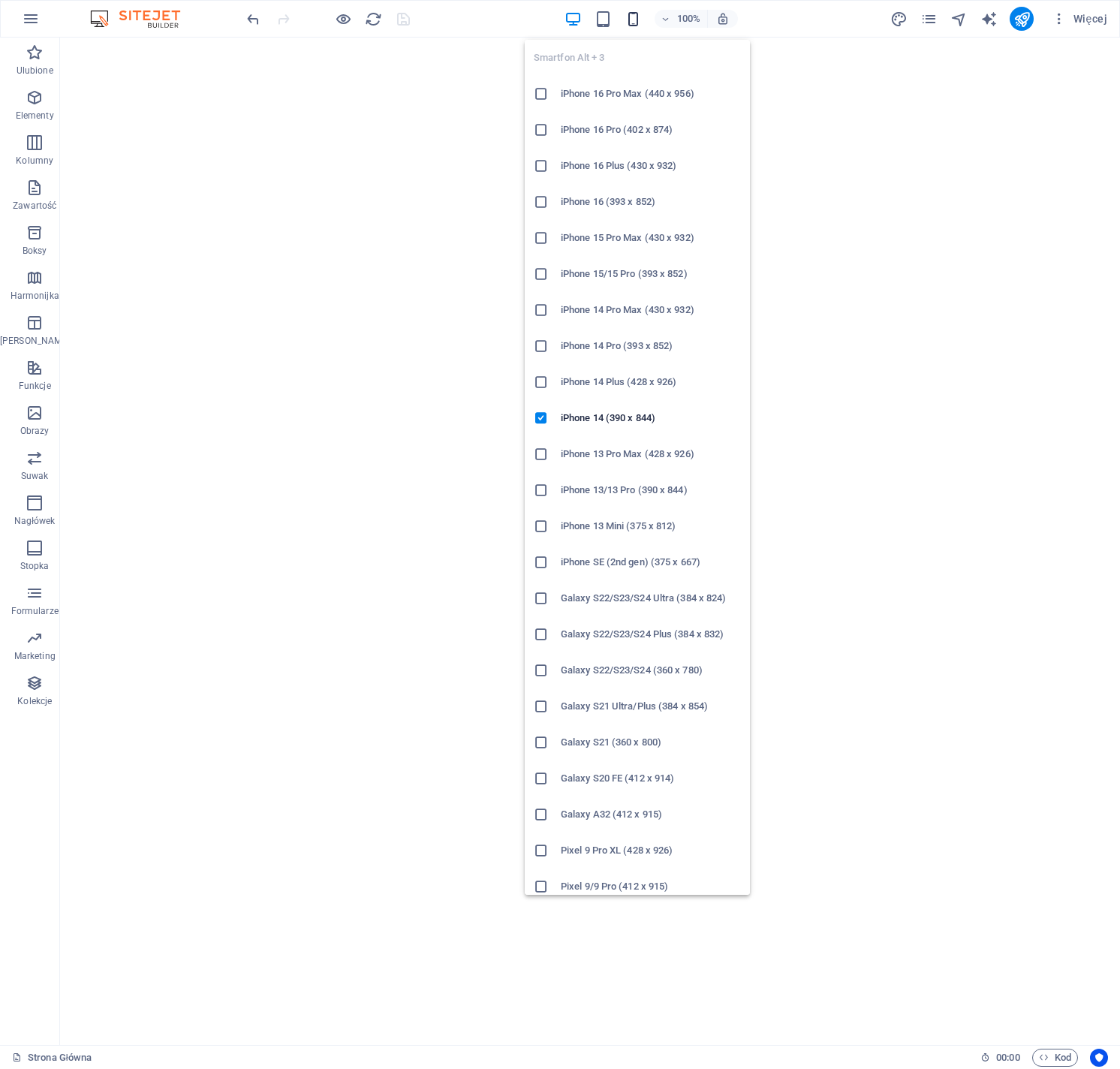
click at [639, 19] on icon "button" at bounding box center [633, 20] width 18 height 18
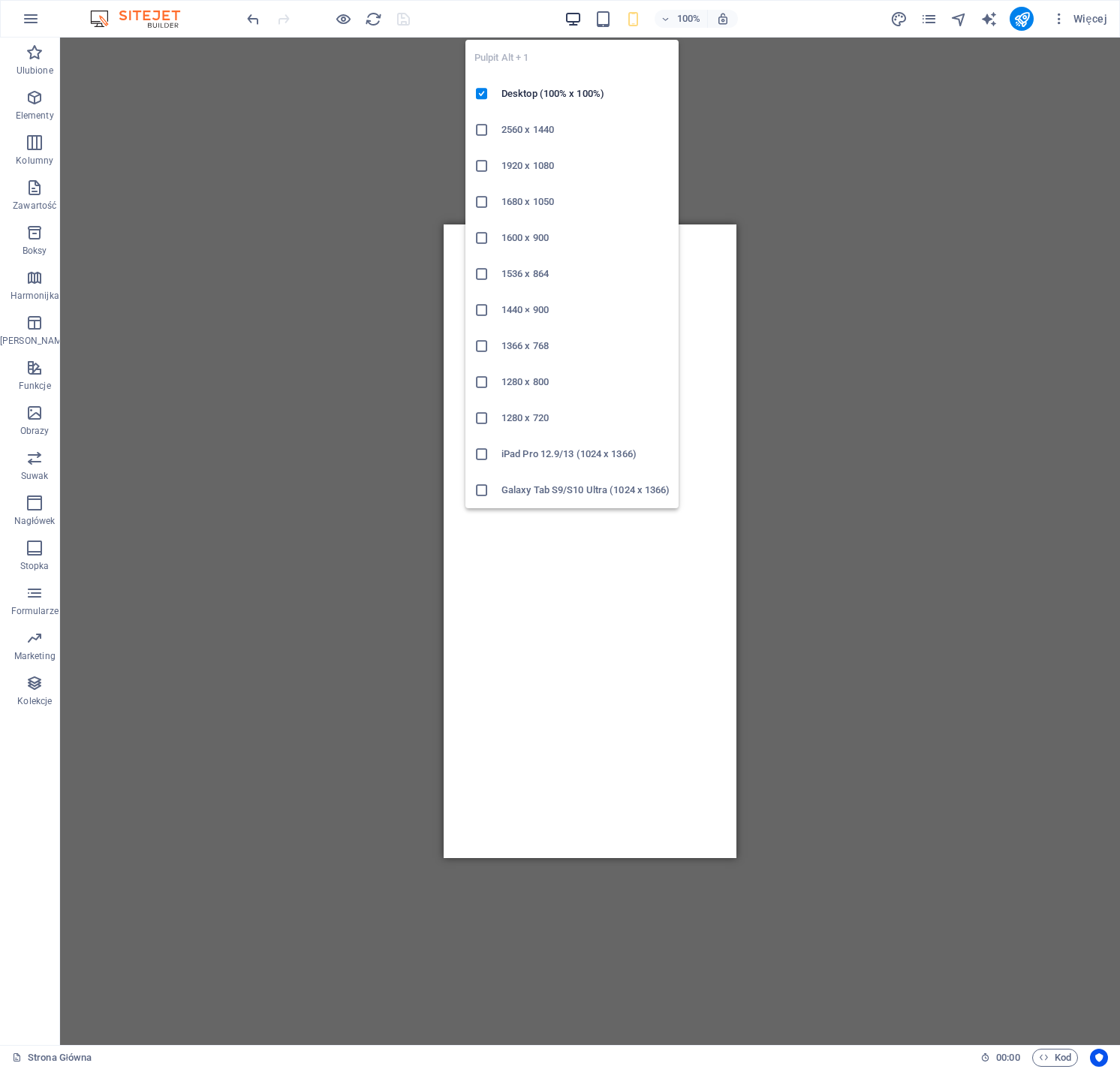
click at [578, 20] on icon "button" at bounding box center [574, 20] width 18 height 18
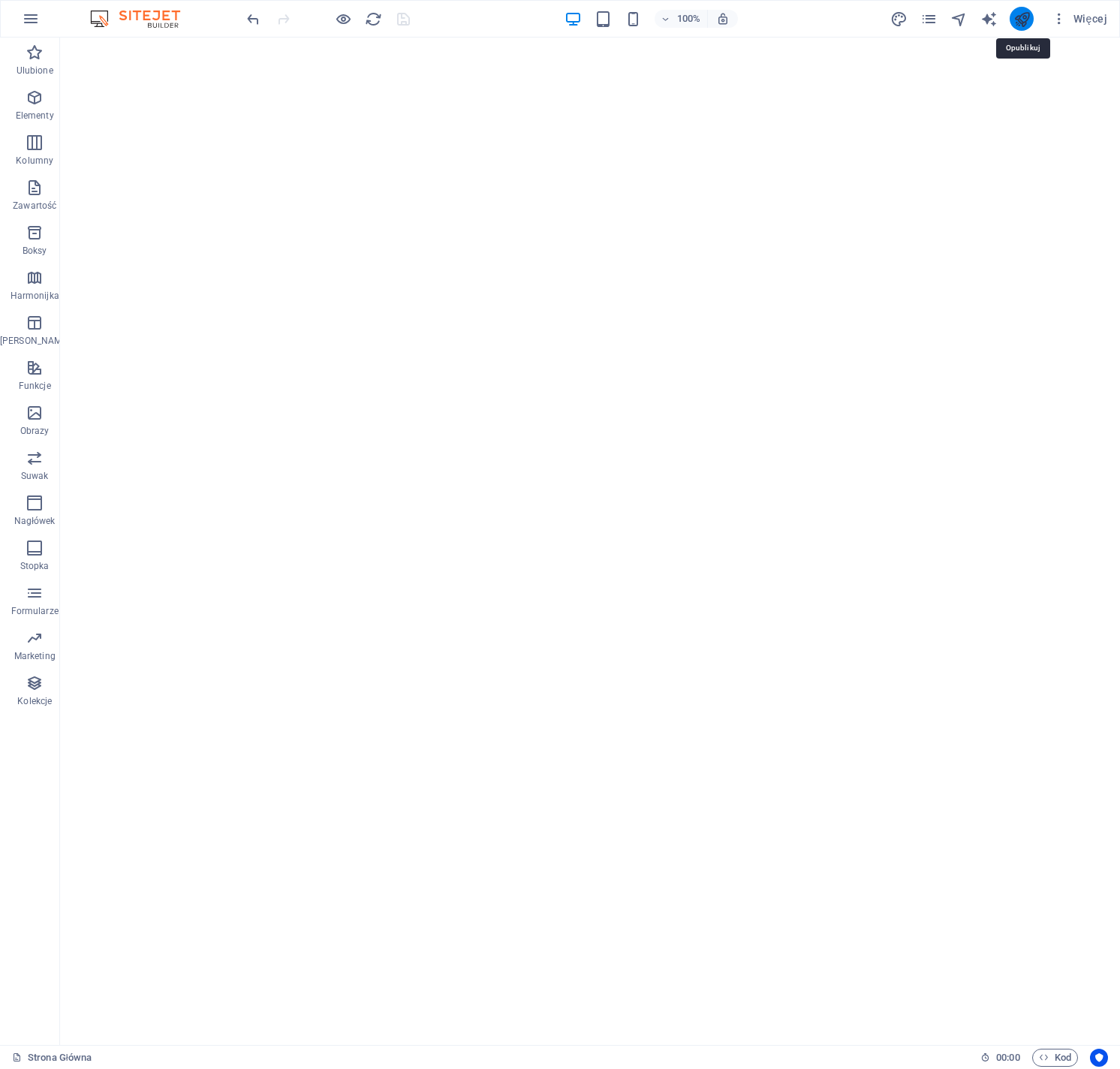
click at [1025, 23] on icon "publish" at bounding box center [1022, 20] width 18 height 18
